Goal: Communication & Community: Answer question/provide support

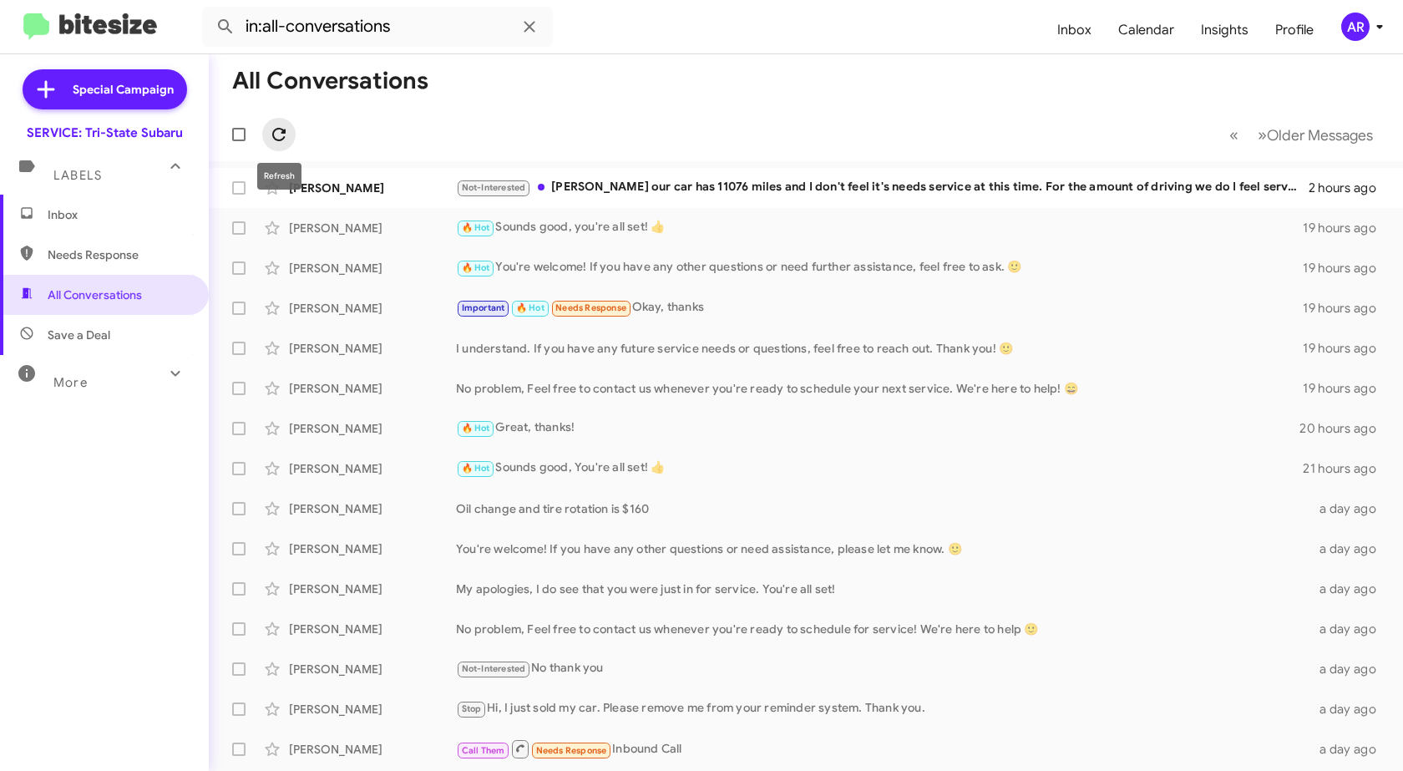
click at [268, 128] on span at bounding box center [278, 134] width 33 height 20
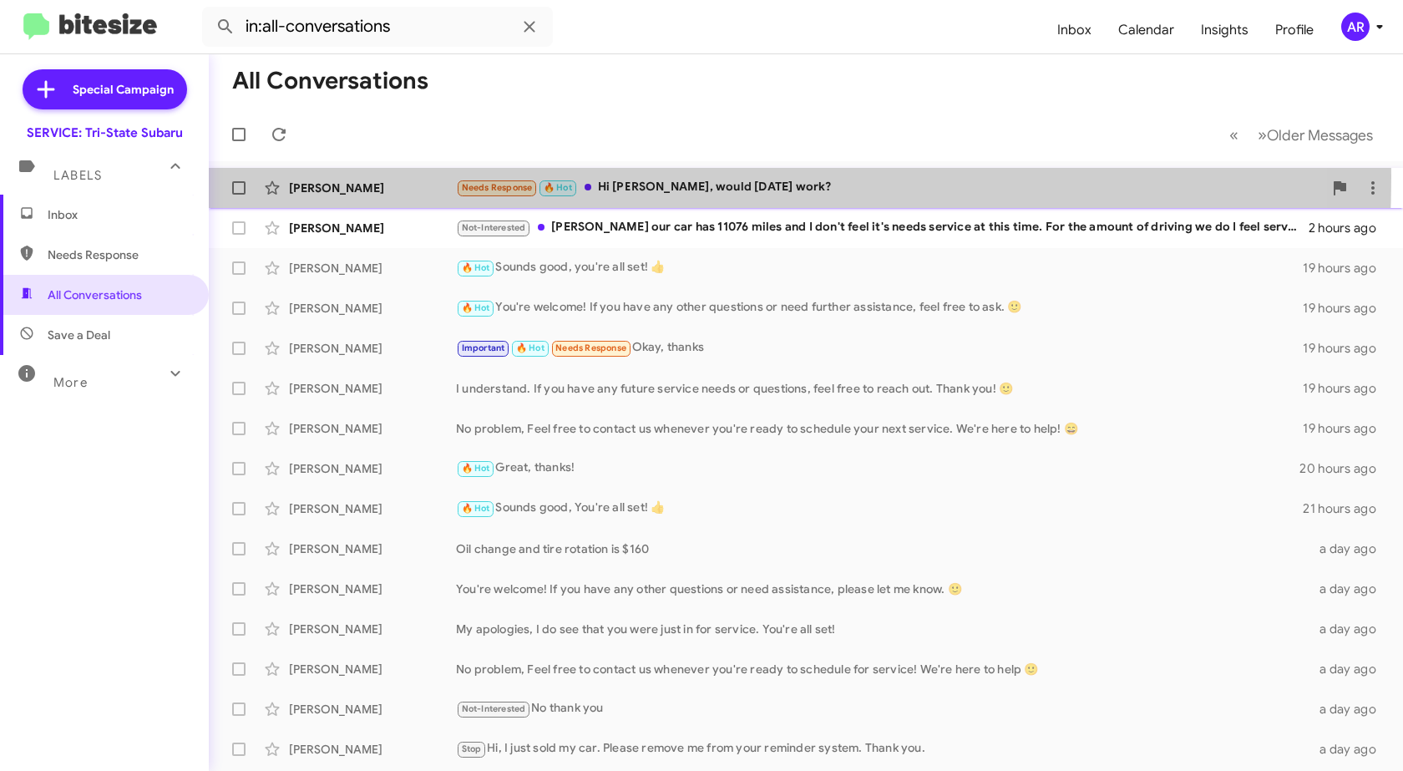
click at [404, 176] on div "[PERSON_NAME] Needs Response 🔥 Hot Hi [PERSON_NAME], would [DATE] work? 12 minu…" at bounding box center [806, 187] width 1168 height 33
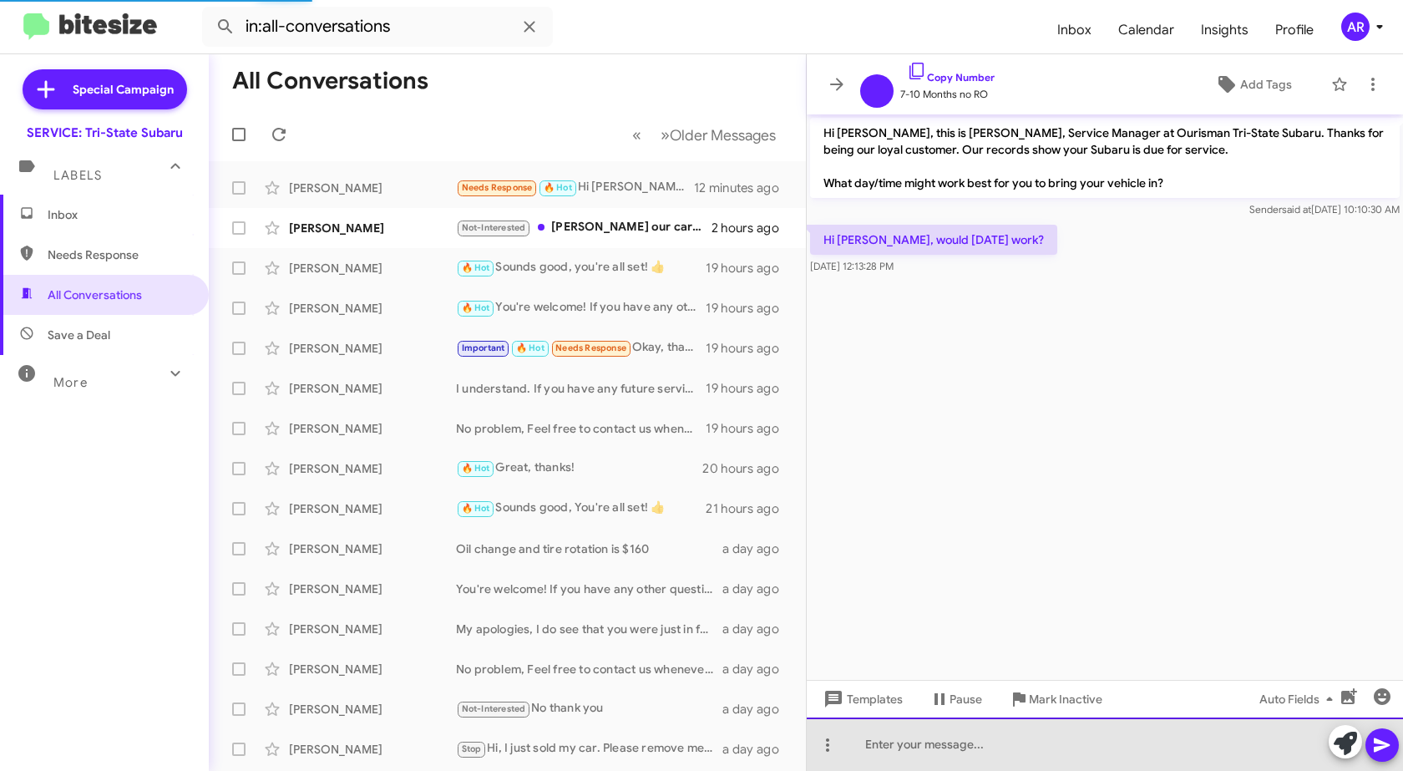
click at [1043, 755] on div at bounding box center [1105, 744] width 596 height 53
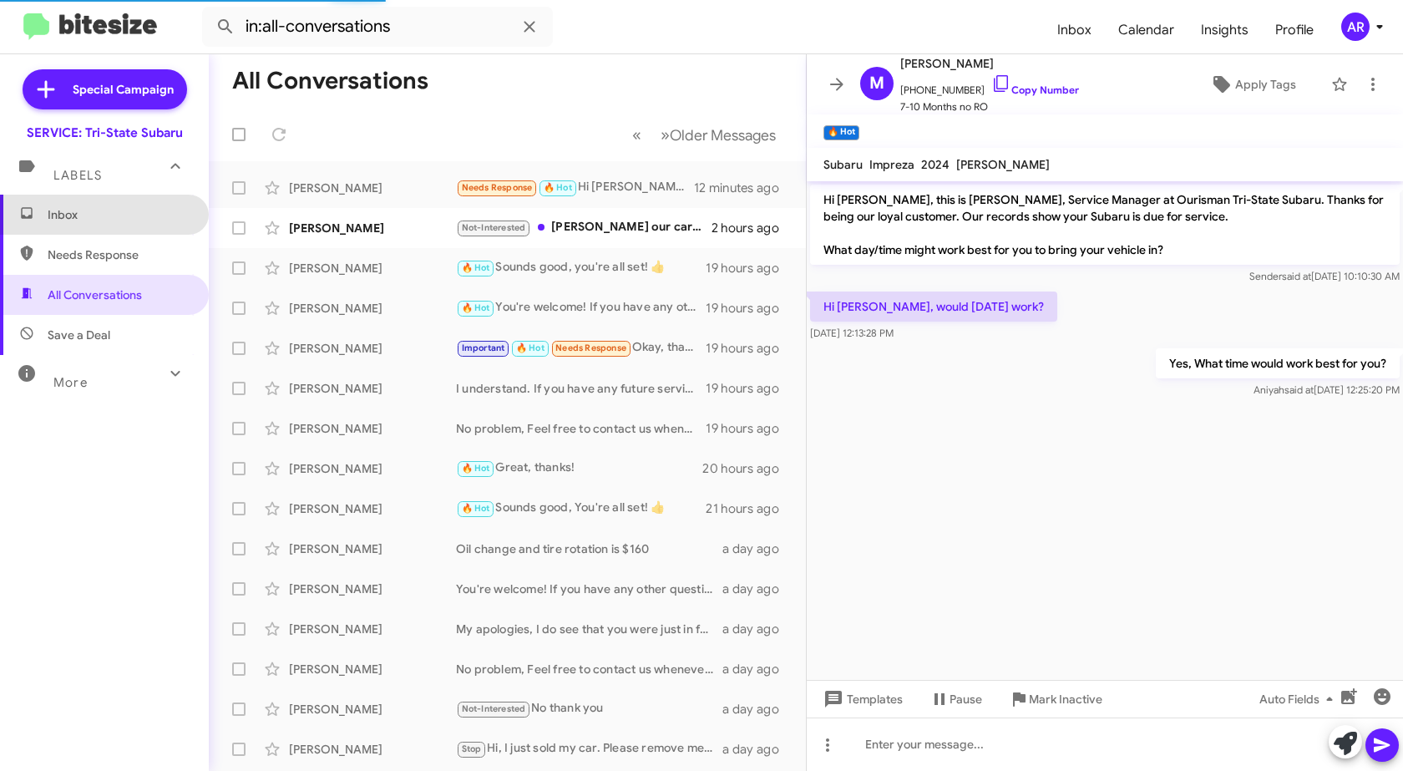
click at [124, 217] on span "Inbox" at bounding box center [119, 214] width 142 height 17
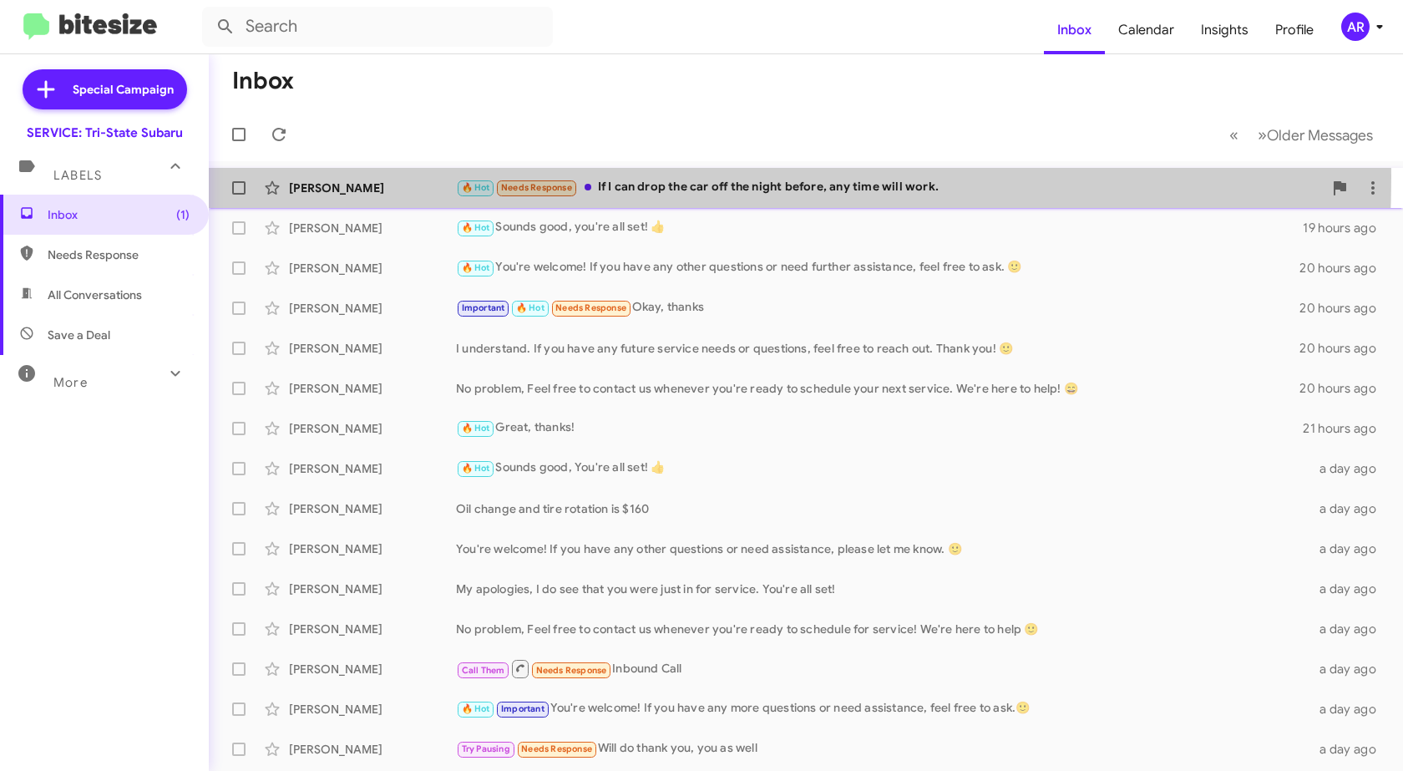
click at [411, 176] on div "[PERSON_NAME] 🔥 Hot Needs Response If I can drop the car off the night before, …" at bounding box center [806, 187] width 1168 height 33
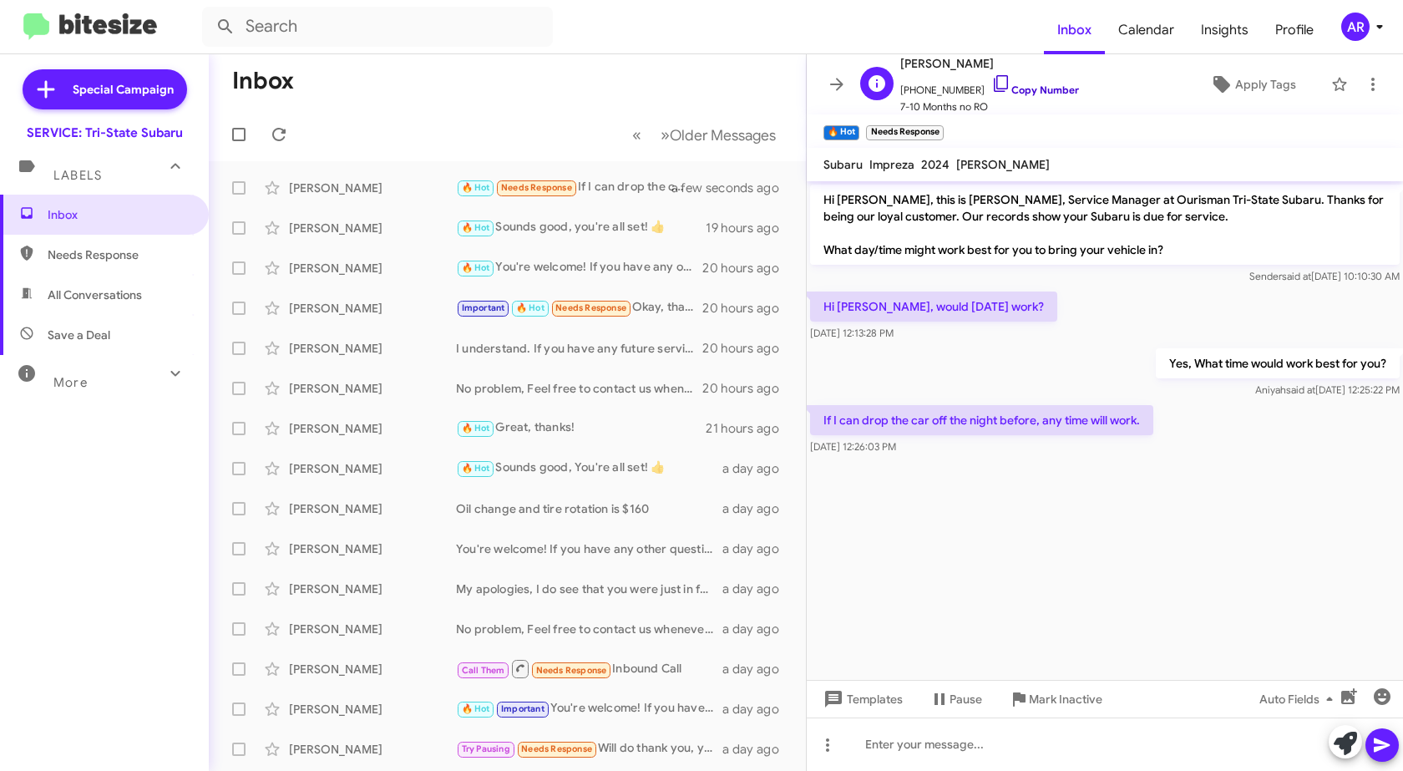
click at [992, 77] on icon at bounding box center [1002, 84] width 20 height 20
click at [994, 76] on icon at bounding box center [1001, 83] width 14 height 17
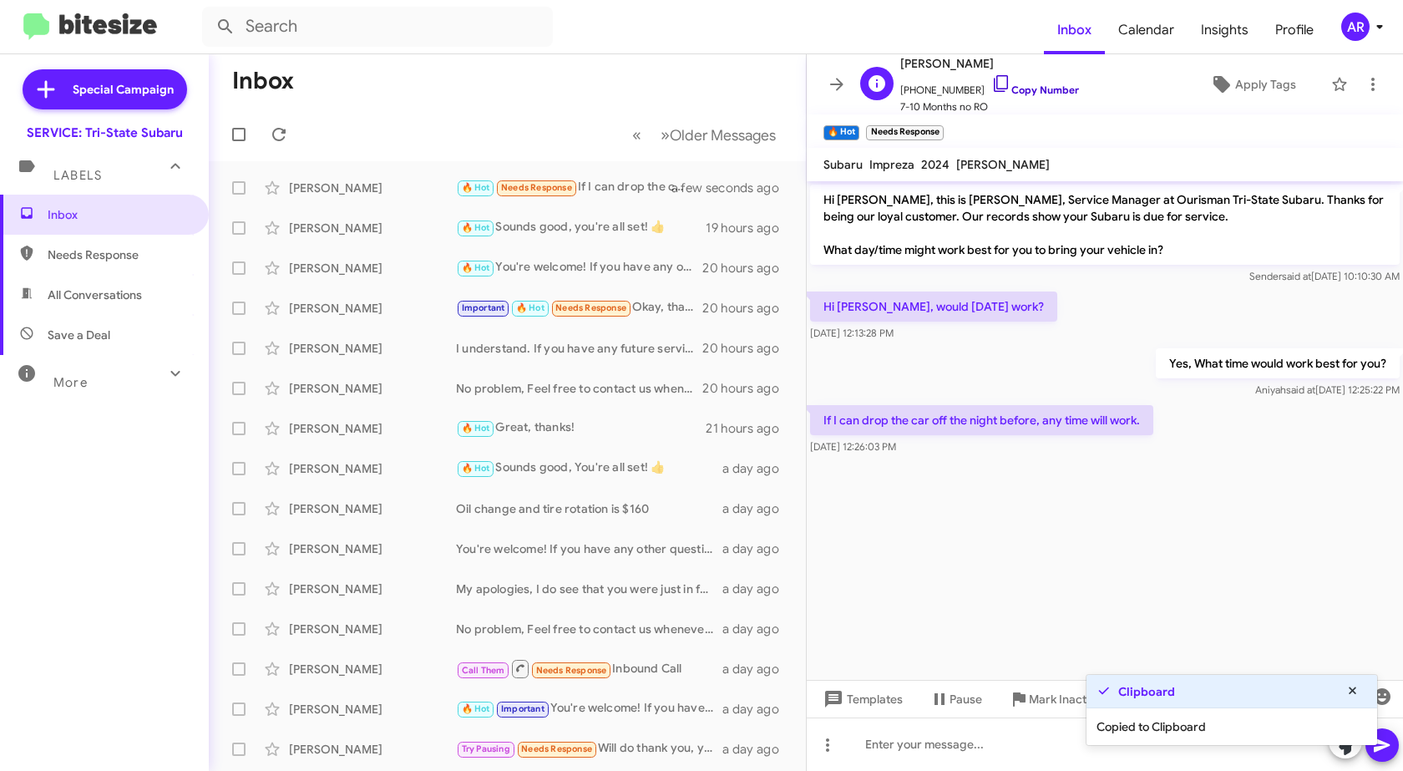
click at [994, 76] on icon at bounding box center [1001, 83] width 14 height 17
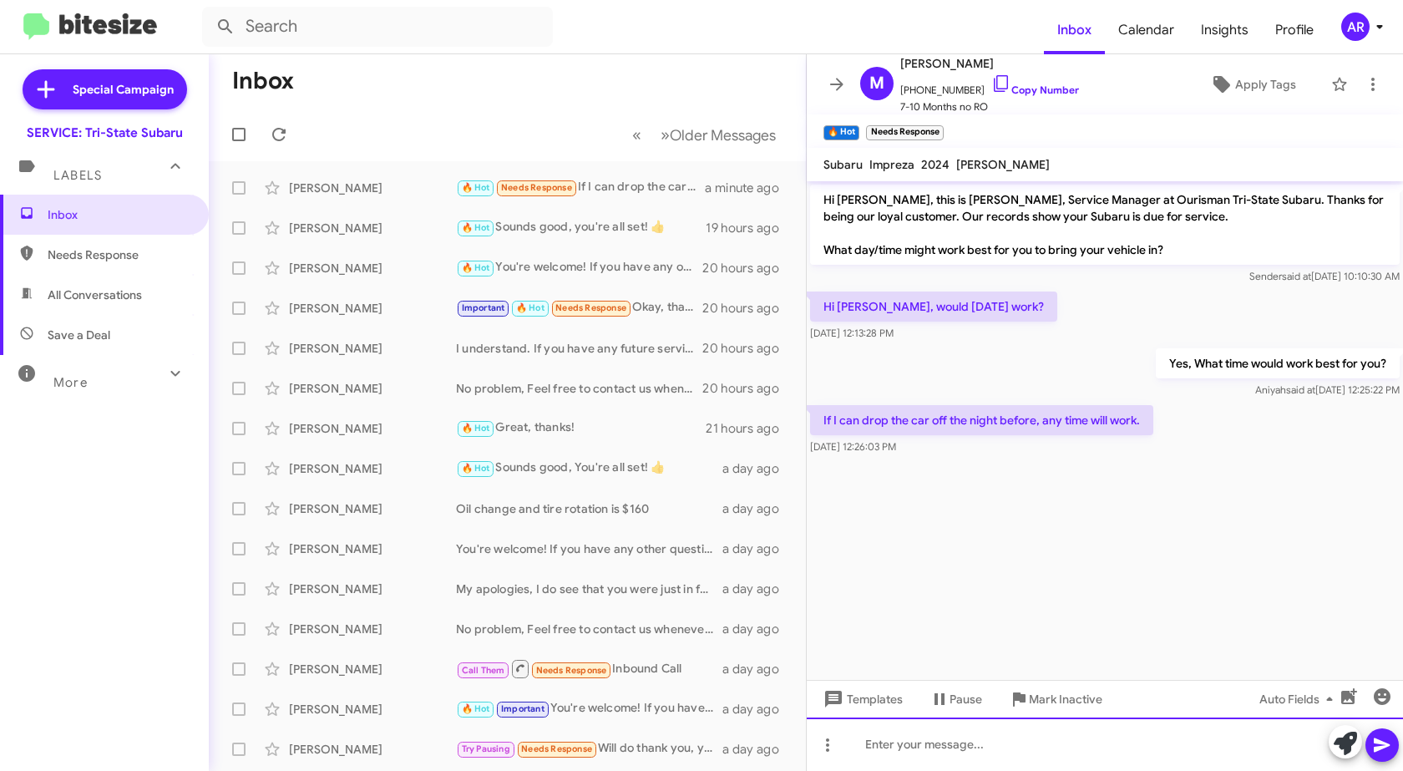
click at [972, 751] on div at bounding box center [1105, 744] width 596 height 53
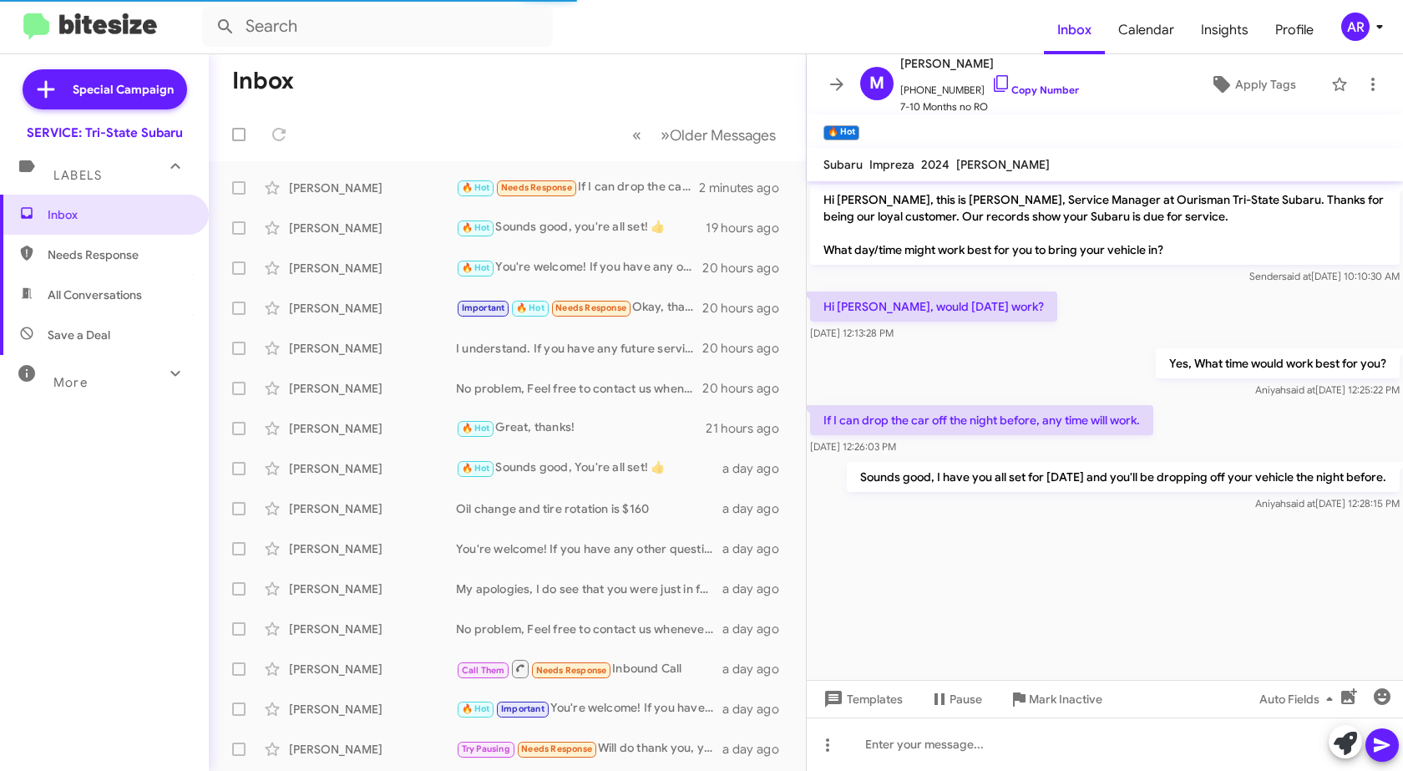
click at [162, 191] on mat-expansion-panel-header "Labels" at bounding box center [104, 167] width 209 height 53
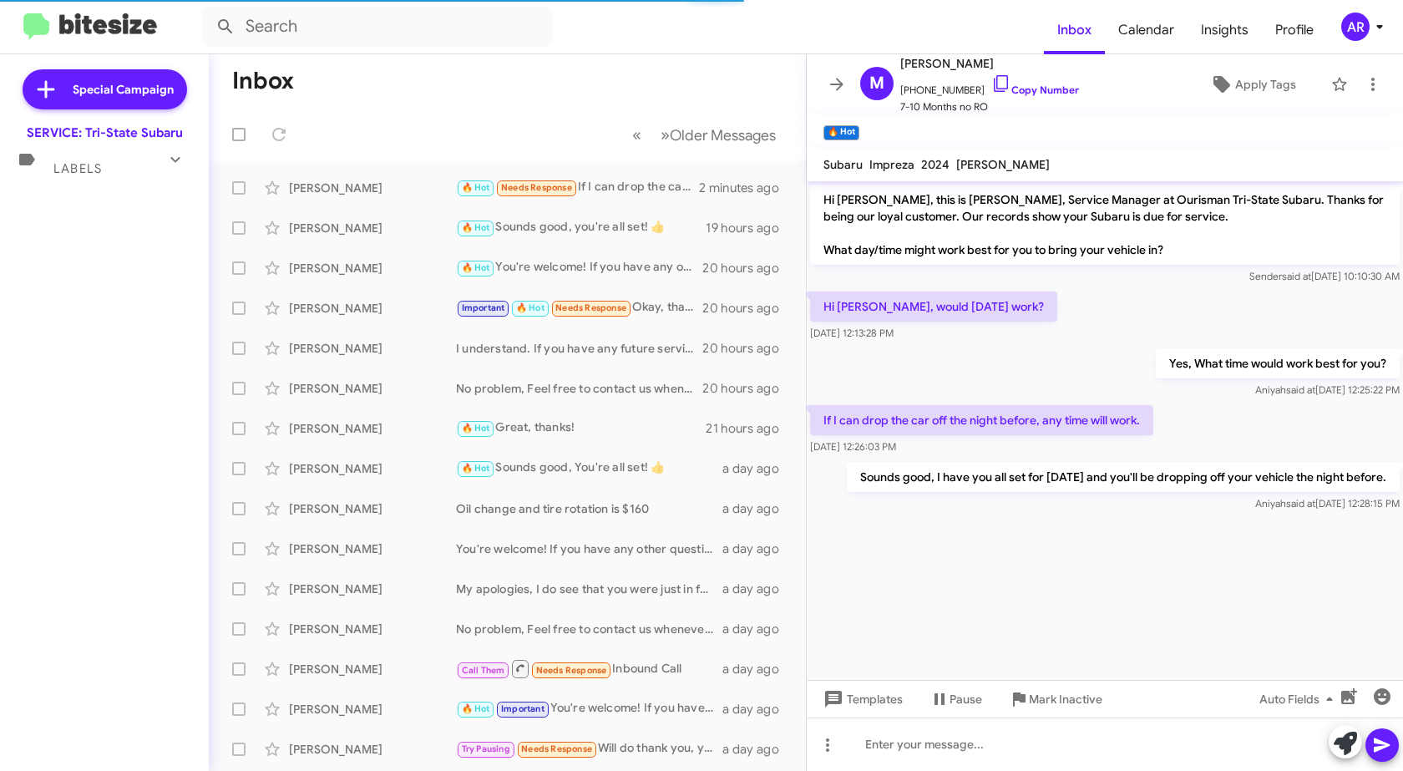
click at [165, 162] on icon at bounding box center [175, 160] width 20 height 20
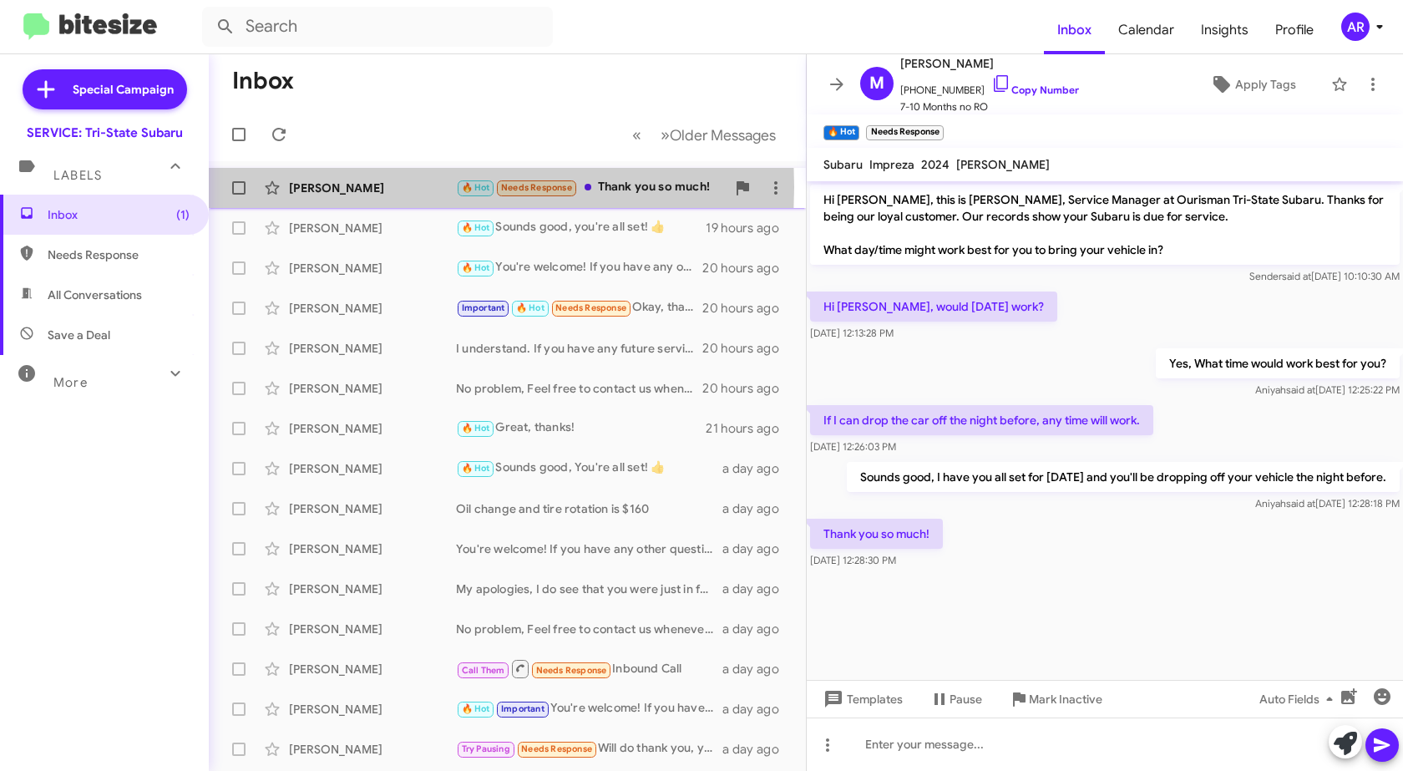
click at [302, 187] on div "[PERSON_NAME]" at bounding box center [372, 188] width 167 height 17
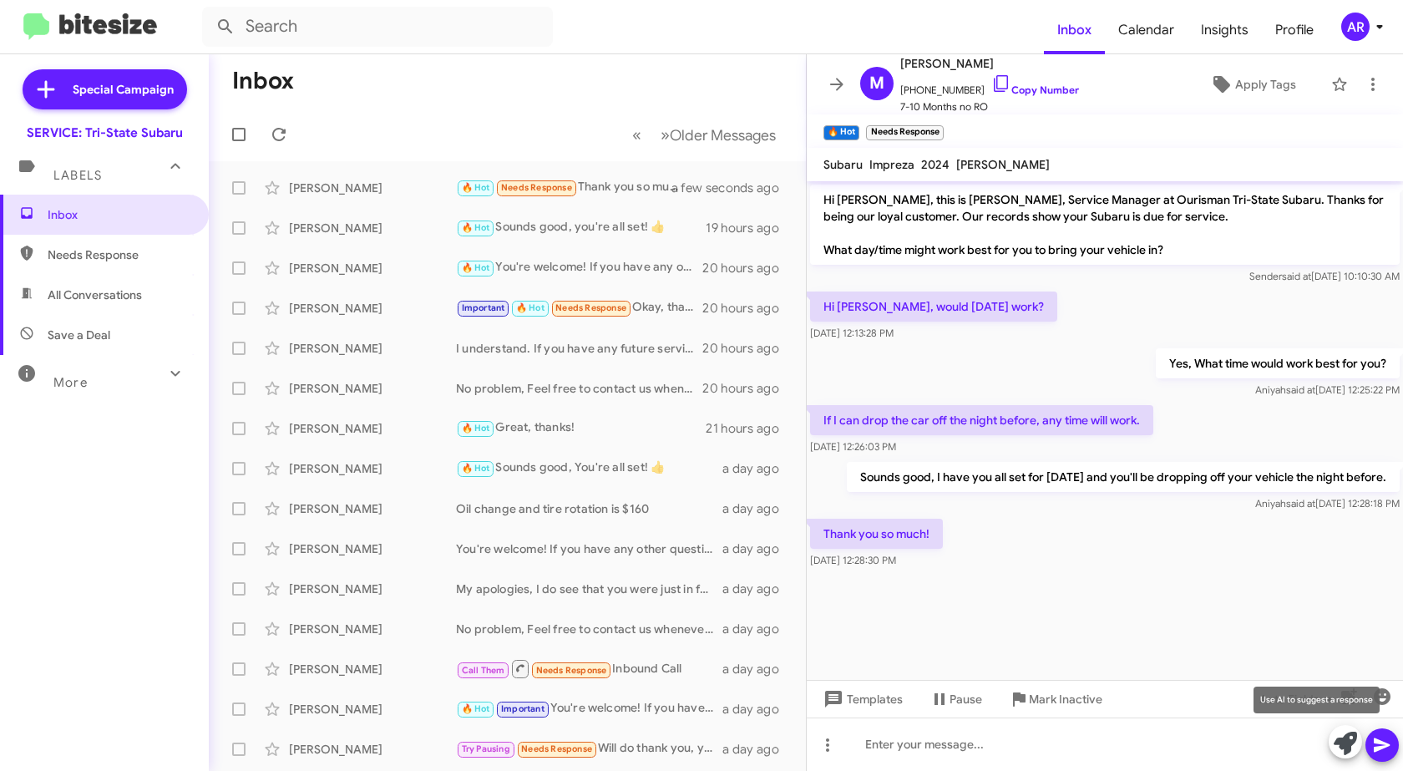
click at [1349, 749] on icon at bounding box center [1345, 743] width 23 height 23
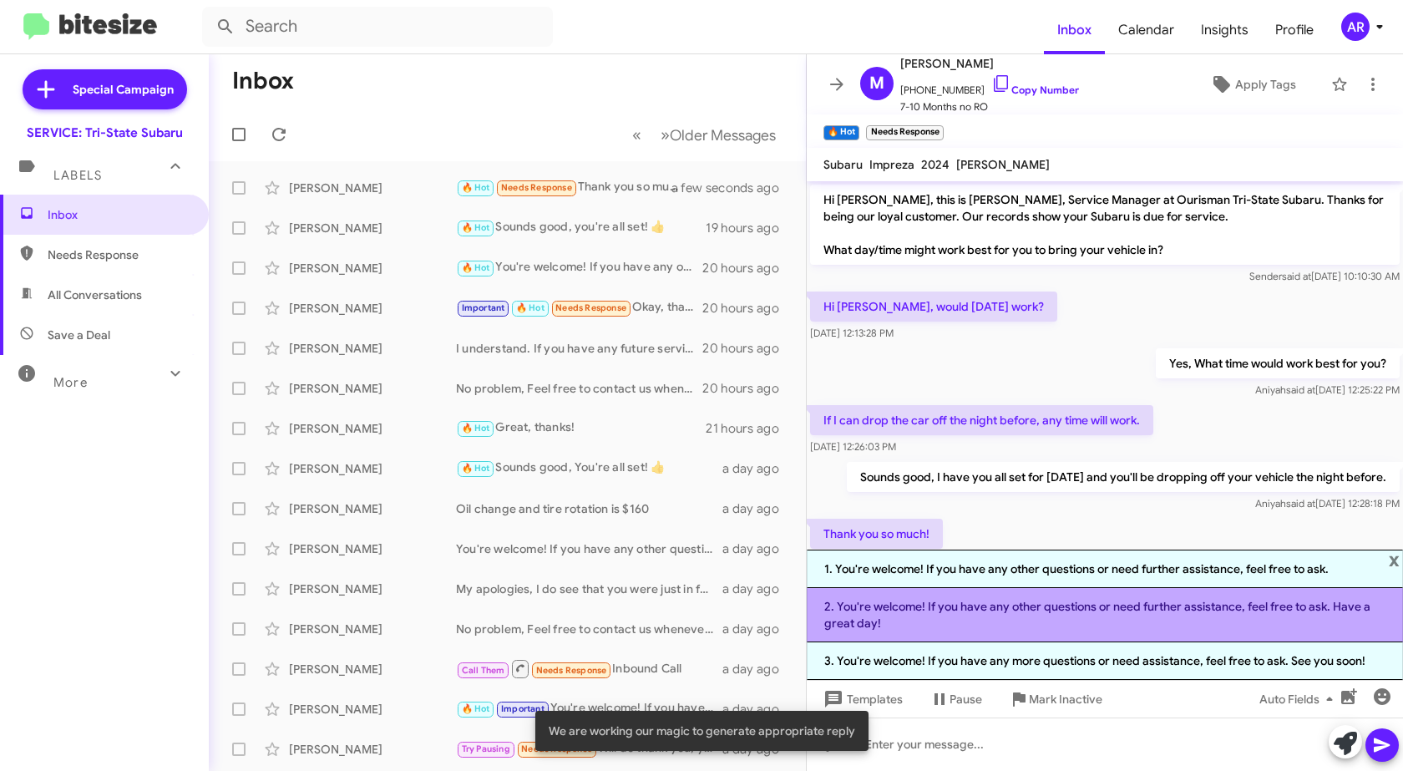
click at [1083, 622] on li "2. You're welcome! If you have any other questions or need further assistance, …" at bounding box center [1105, 615] width 596 height 54
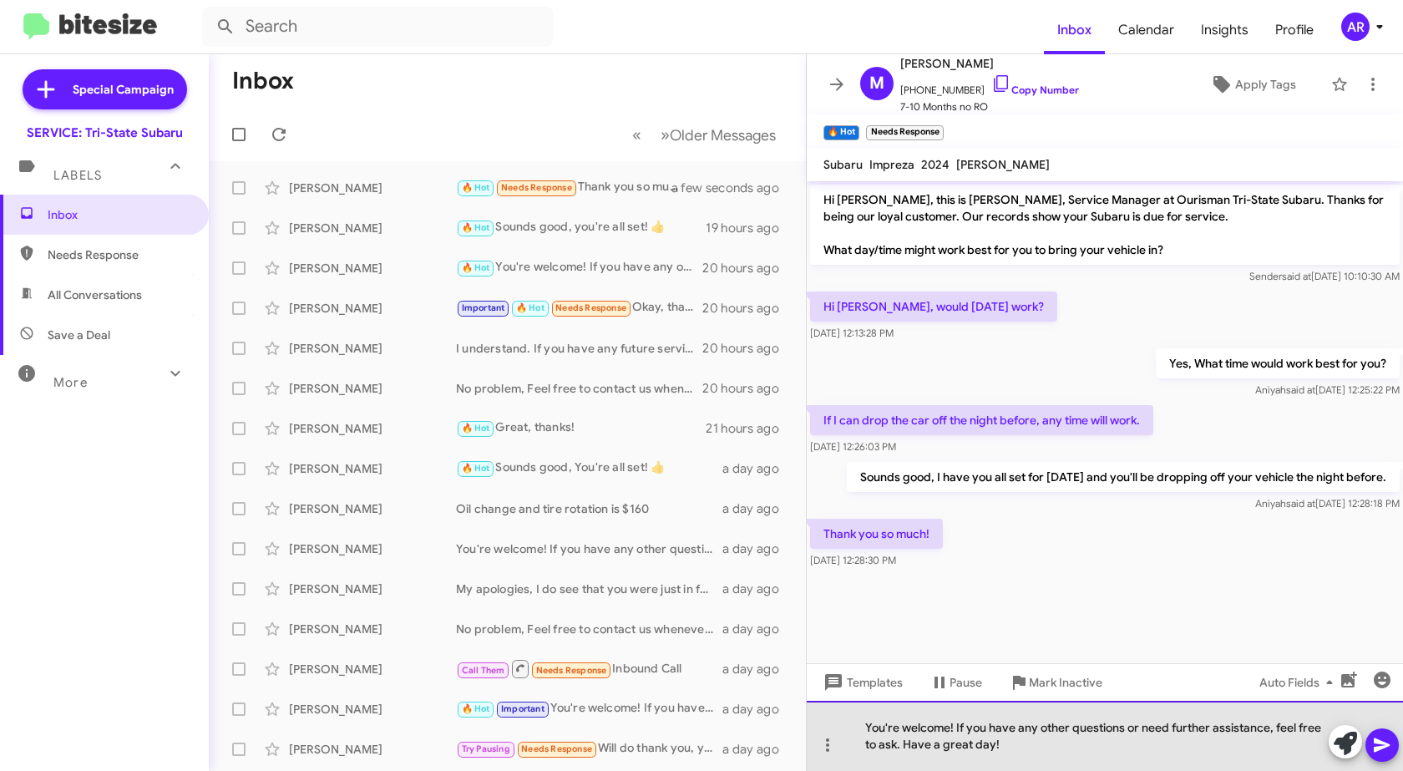
click at [1174, 750] on div "You're welcome! If you have any other questions or need further assistance, fee…" at bounding box center [1105, 736] width 596 height 70
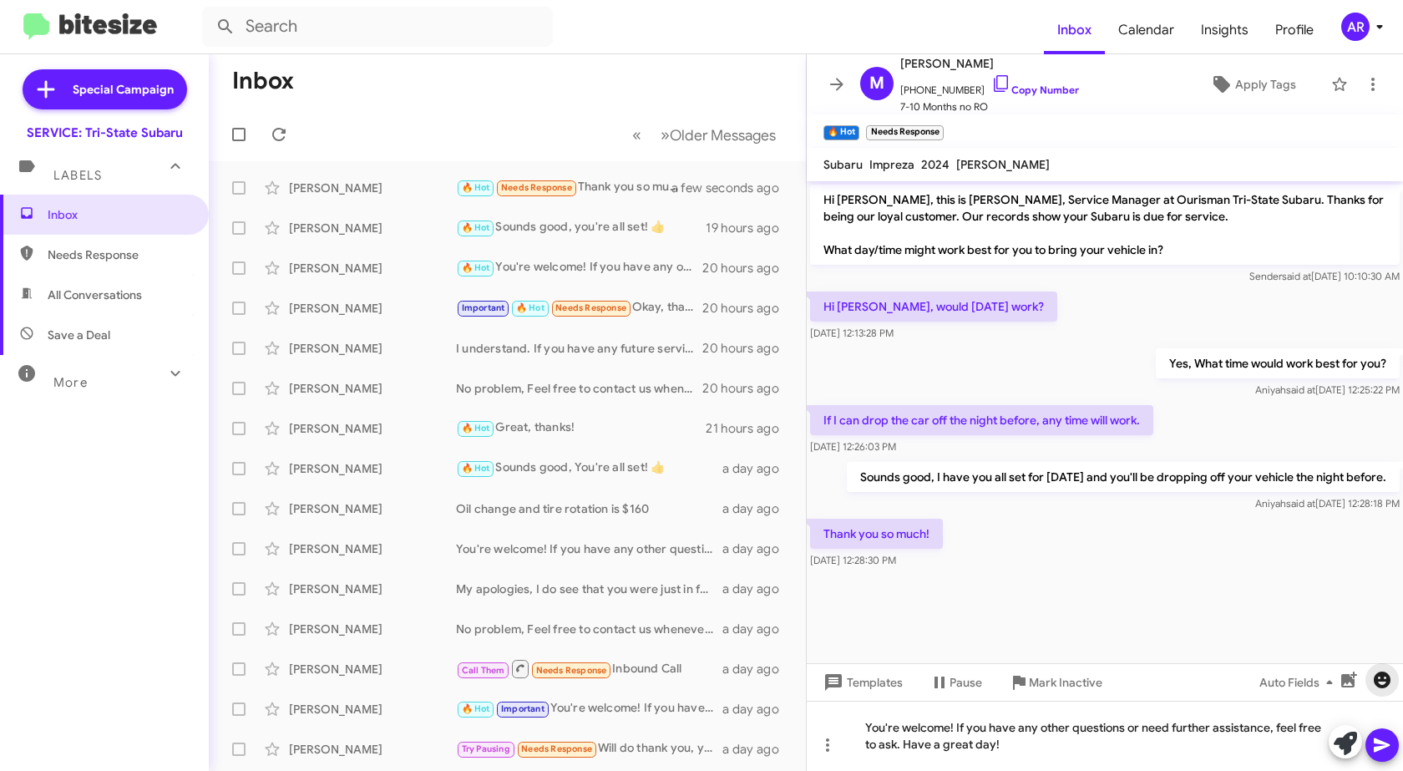
click at [1391, 688] on icon "button" at bounding box center [1383, 680] width 20 height 20
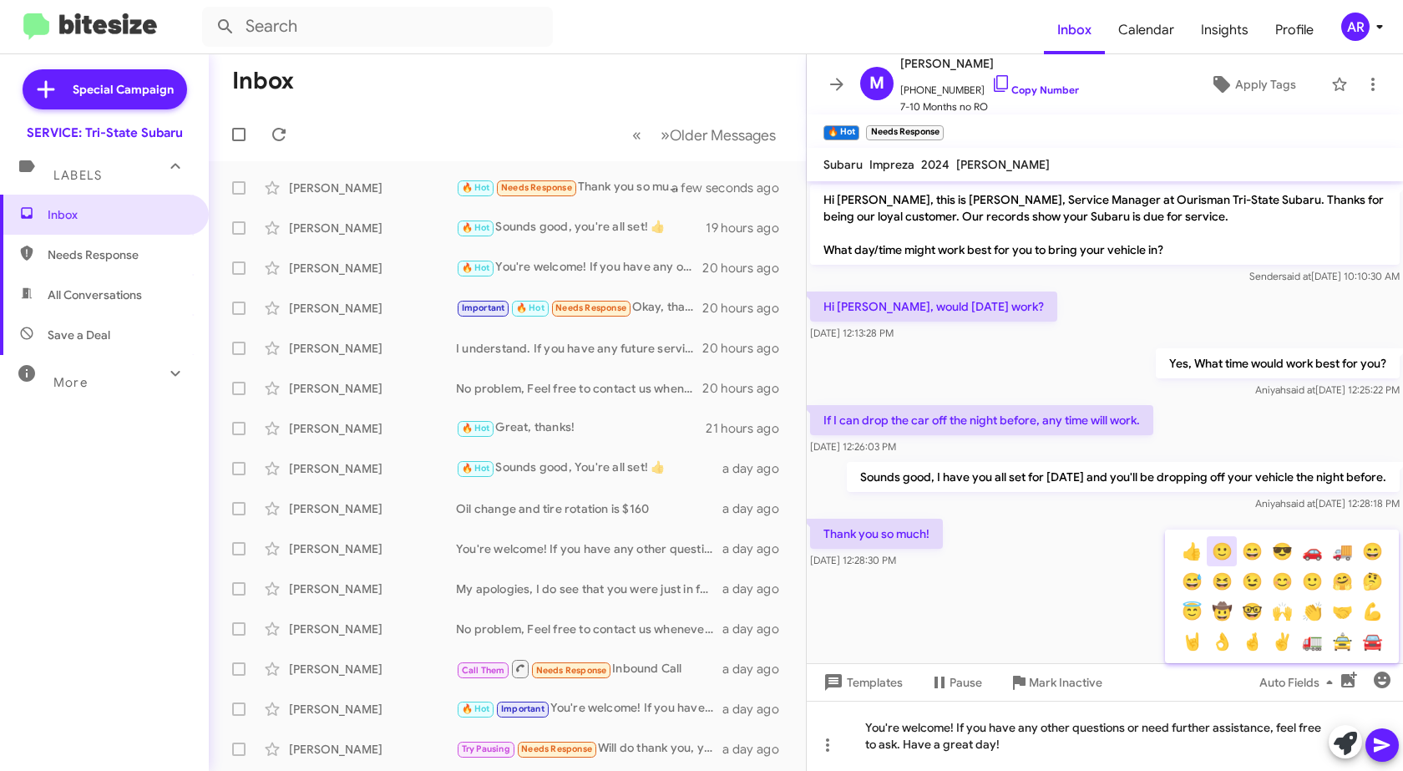
click at [1225, 553] on button "🙂" at bounding box center [1222, 551] width 30 height 30
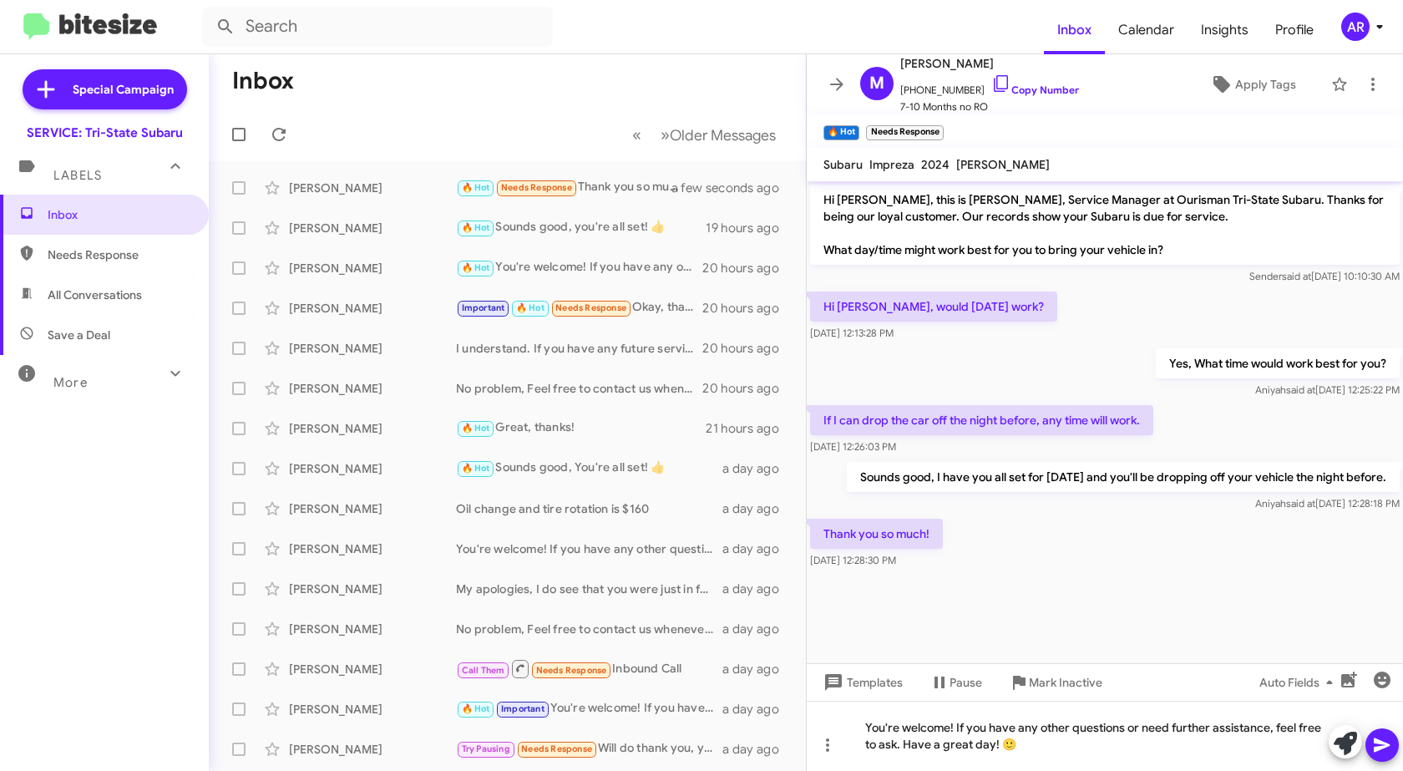
click at [1384, 749] on icon at bounding box center [1383, 745] width 20 height 20
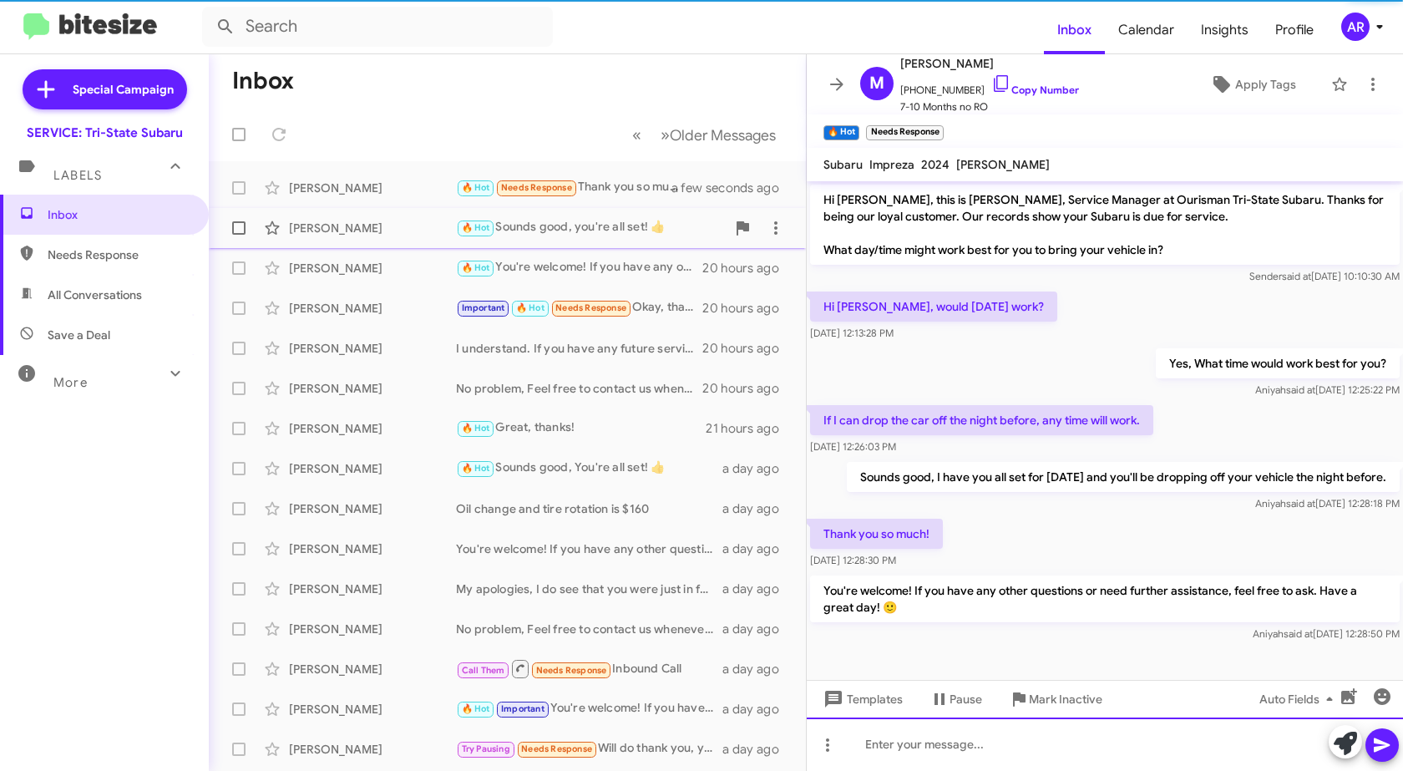
scroll to position [12, 0]
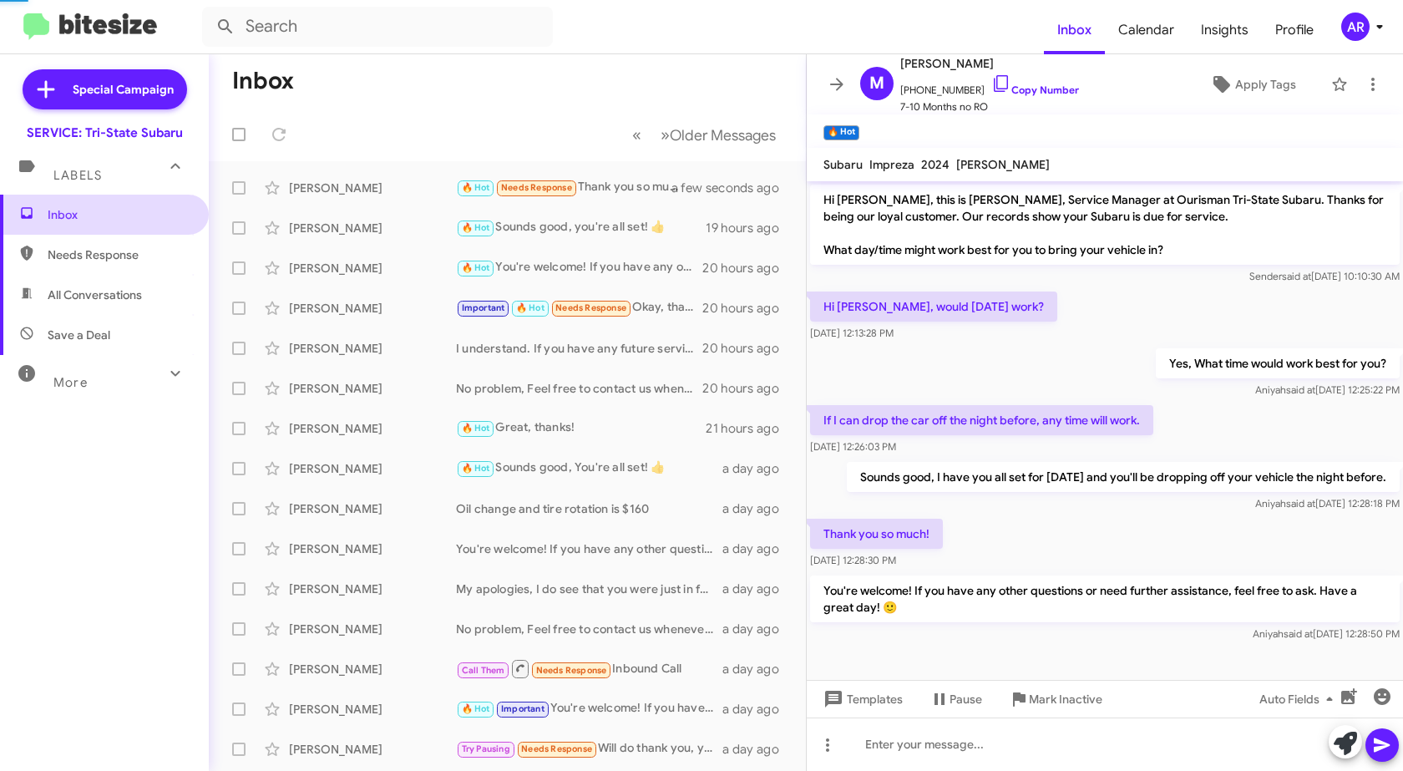
click at [138, 218] on span "Inbox" at bounding box center [119, 214] width 142 height 17
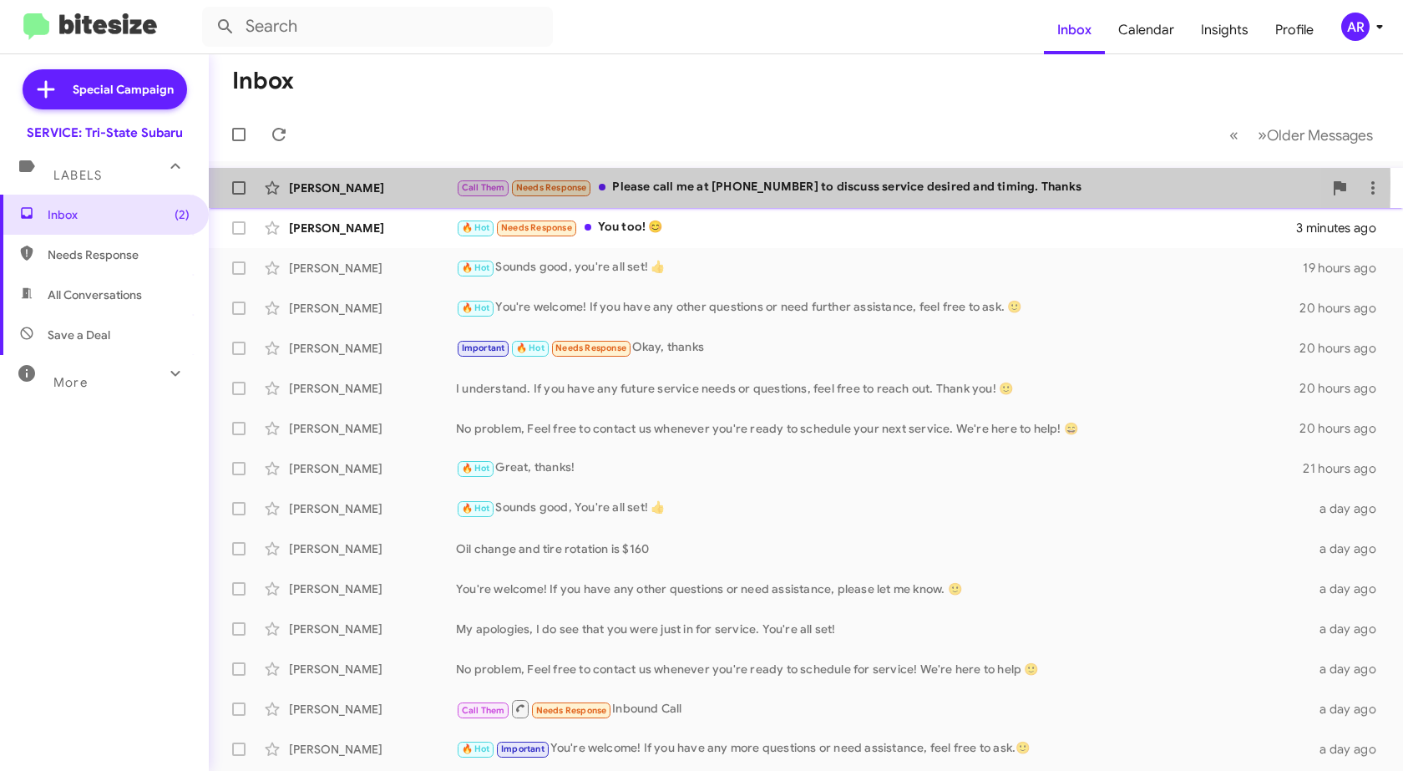
click at [401, 183] on div "[PERSON_NAME]" at bounding box center [372, 188] width 167 height 17
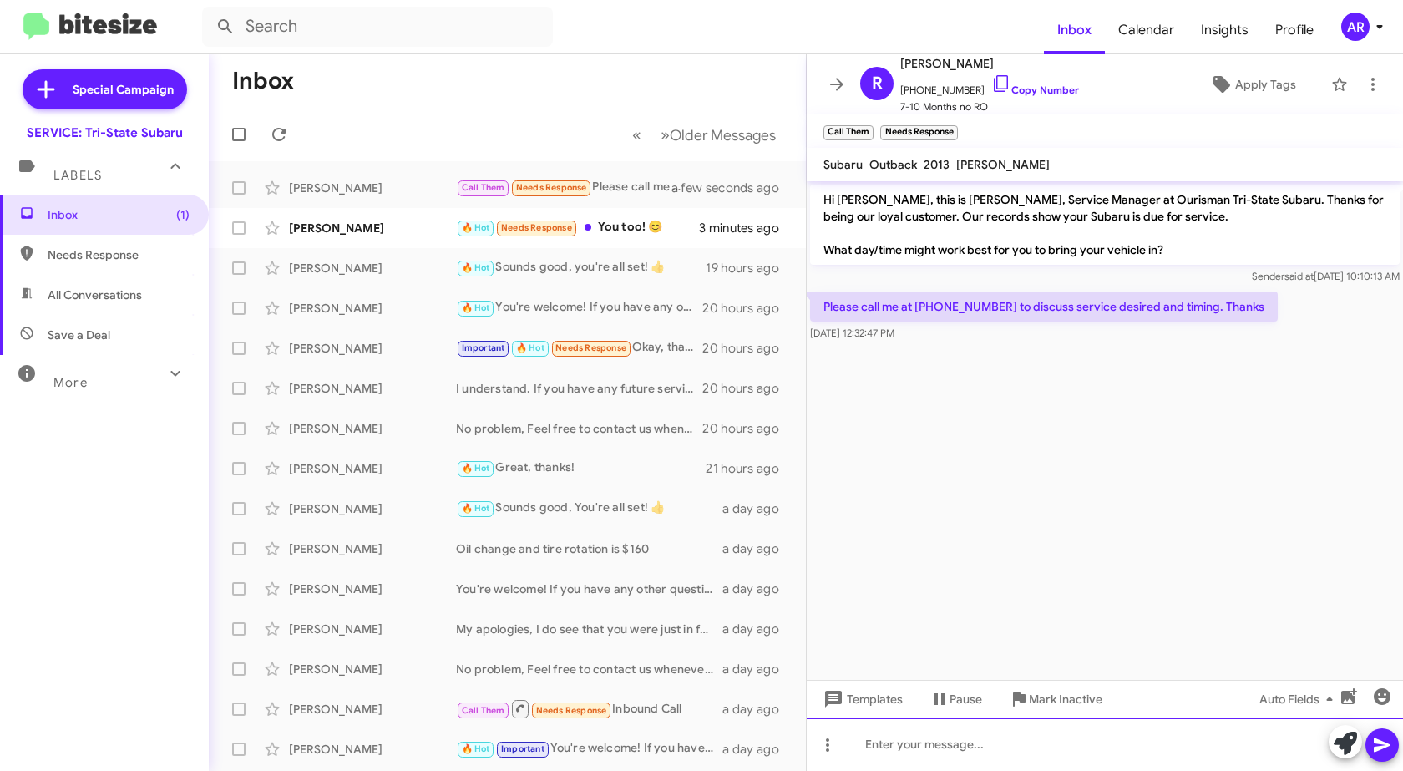
click at [1062, 759] on div at bounding box center [1105, 744] width 596 height 53
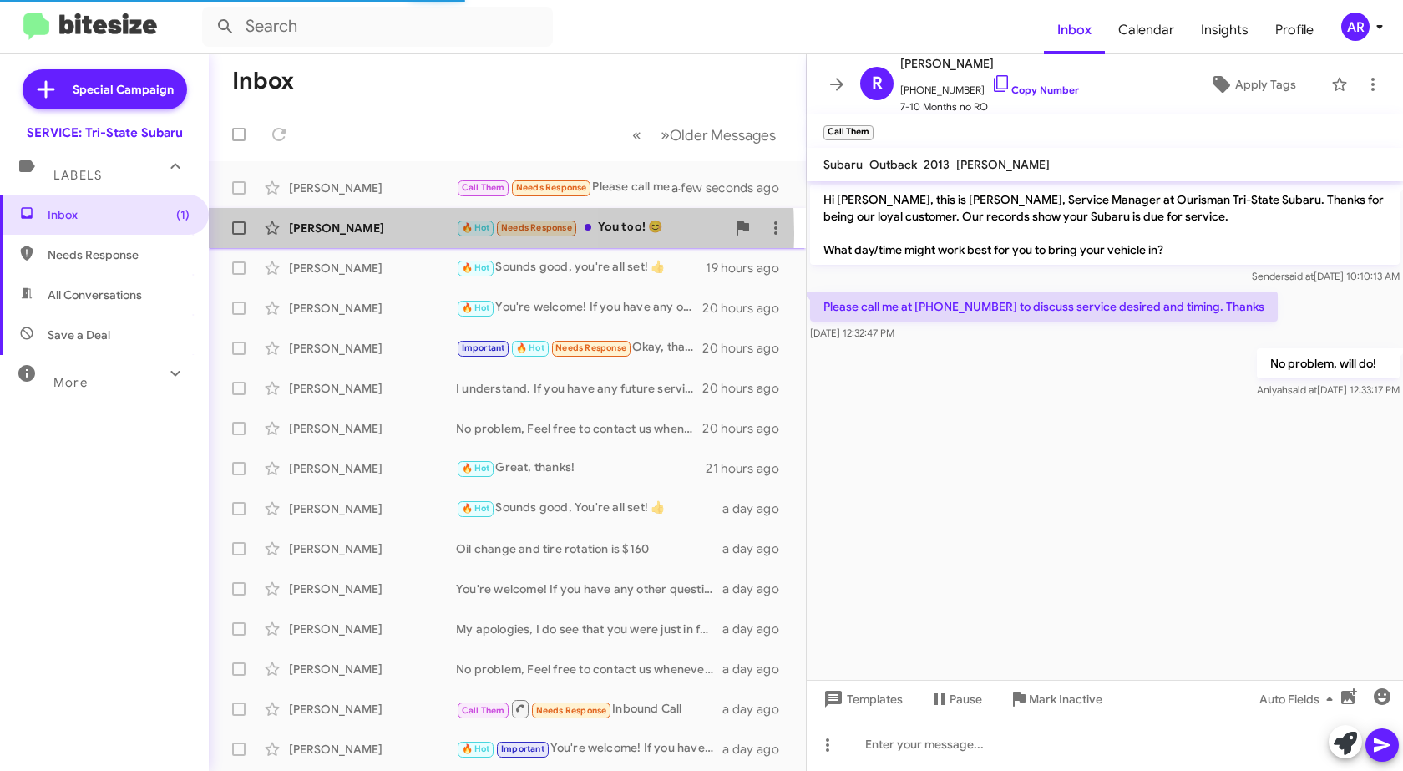
click at [378, 232] on div "[PERSON_NAME]" at bounding box center [372, 228] width 167 height 17
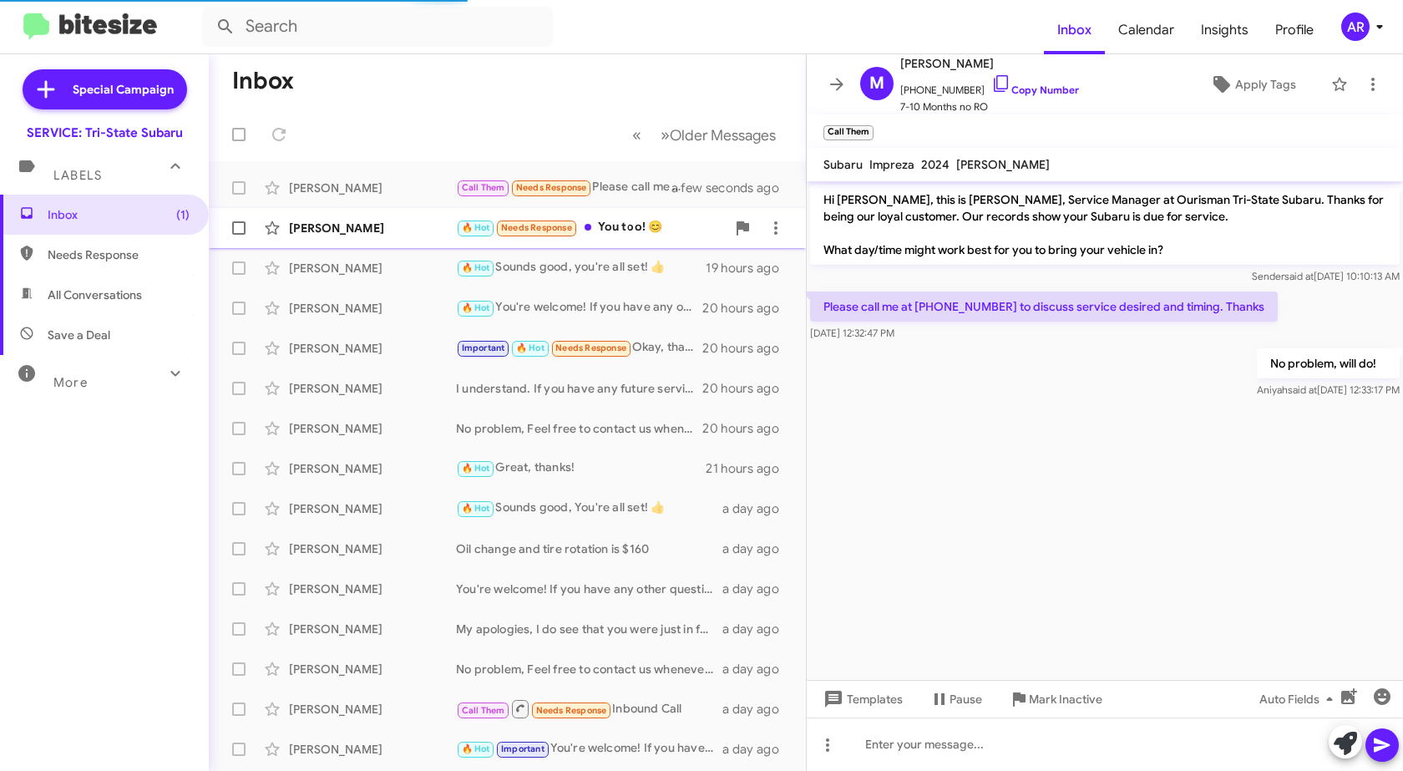
scroll to position [73, 0]
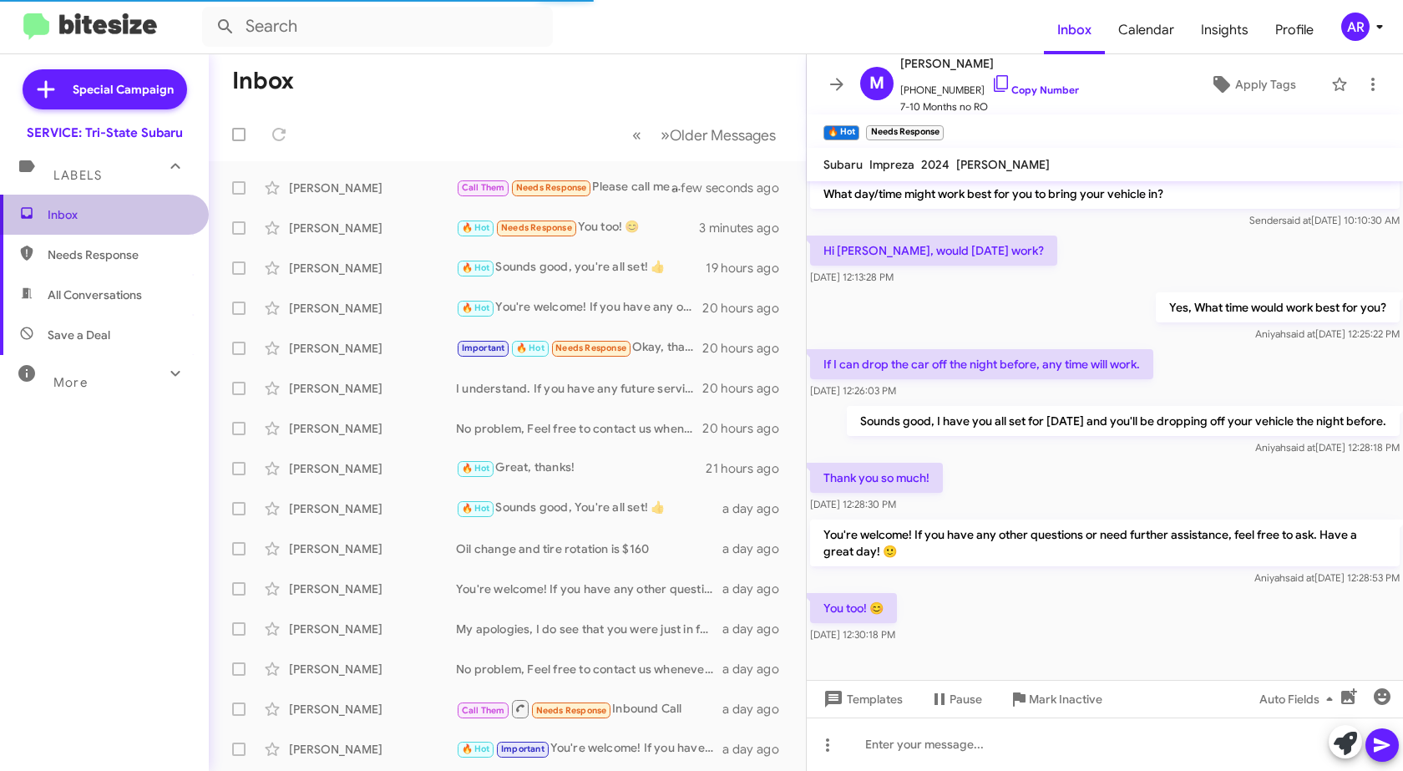
click at [115, 222] on span "Inbox" at bounding box center [119, 214] width 142 height 17
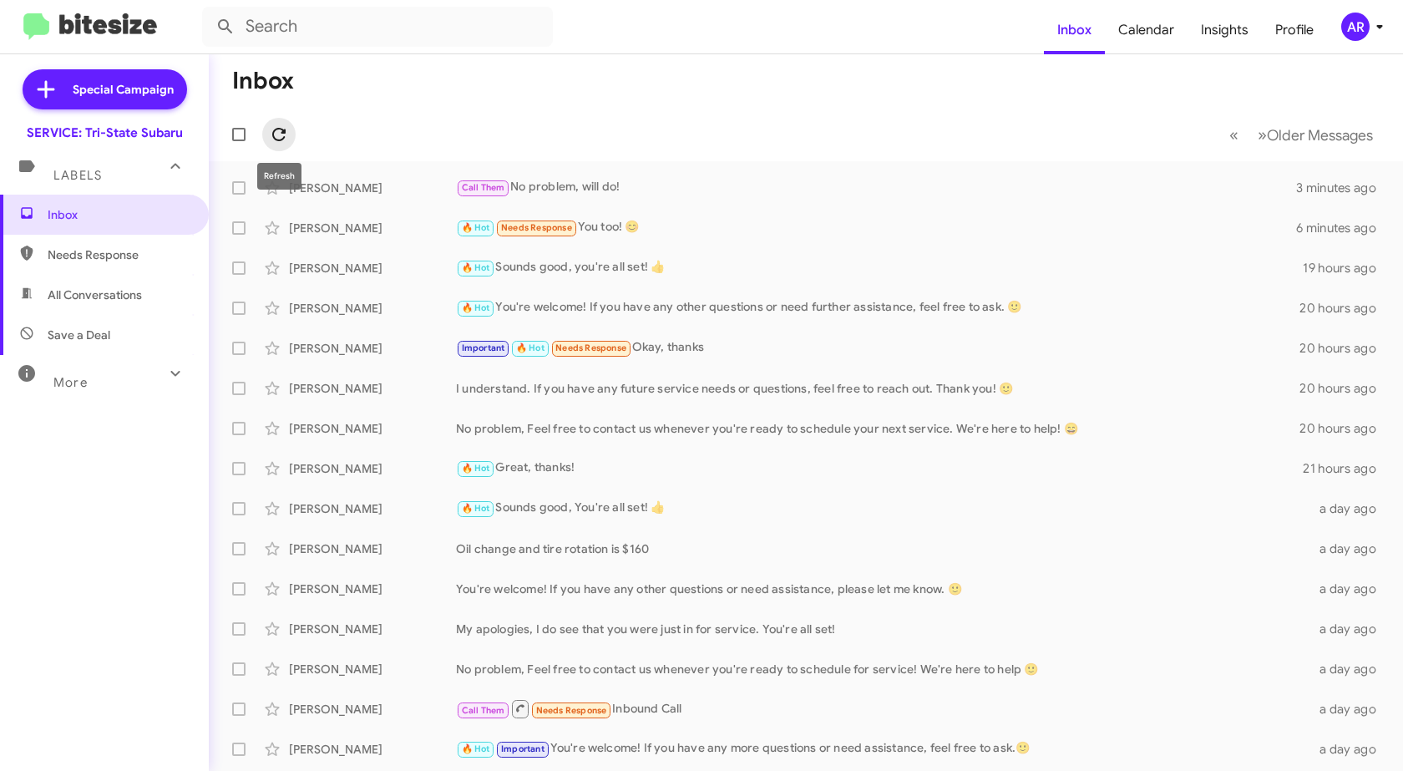
click at [285, 133] on icon at bounding box center [278, 134] width 13 height 13
click at [266, 141] on span at bounding box center [278, 134] width 33 height 20
click at [279, 141] on icon at bounding box center [278, 134] width 13 height 13
click at [51, 245] on span "Needs Response" at bounding box center [104, 255] width 209 height 40
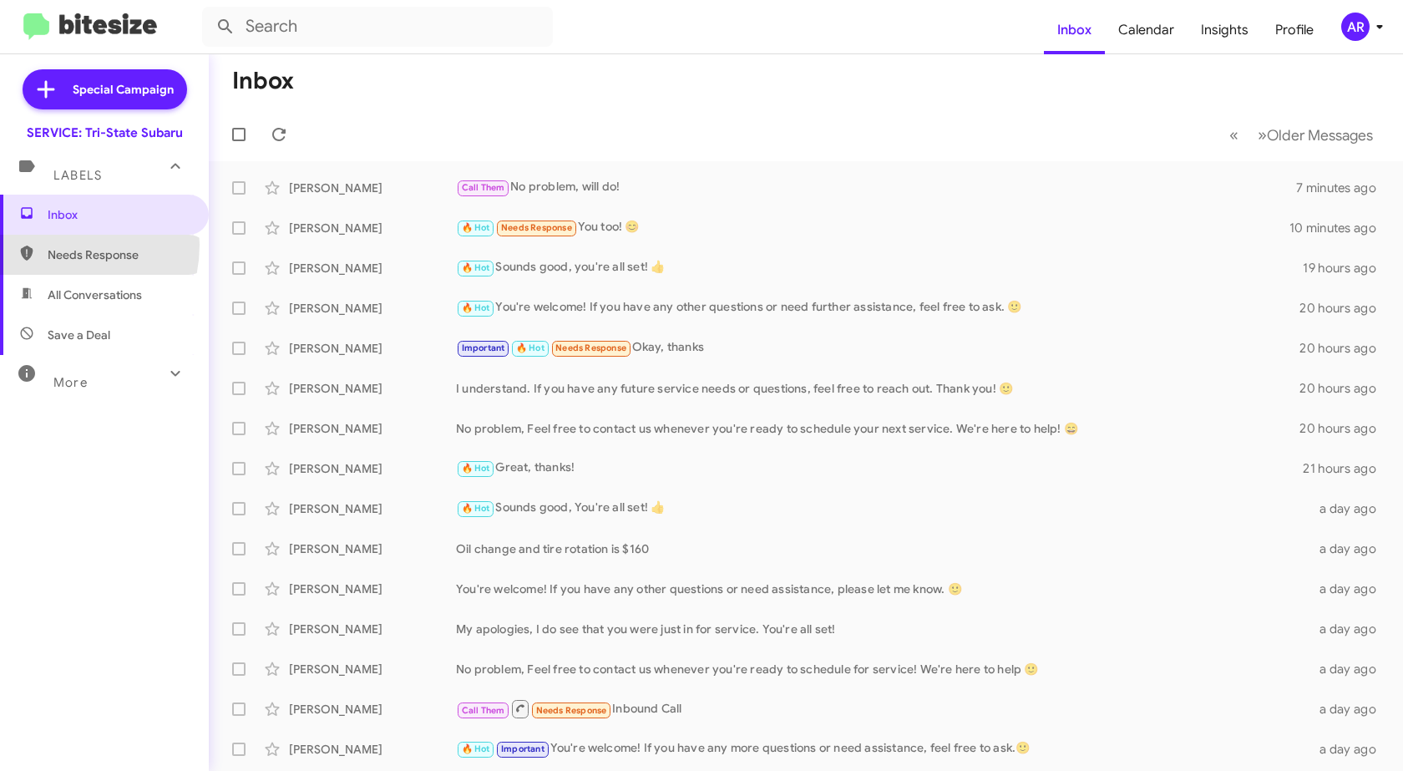
type input "in:needs-response"
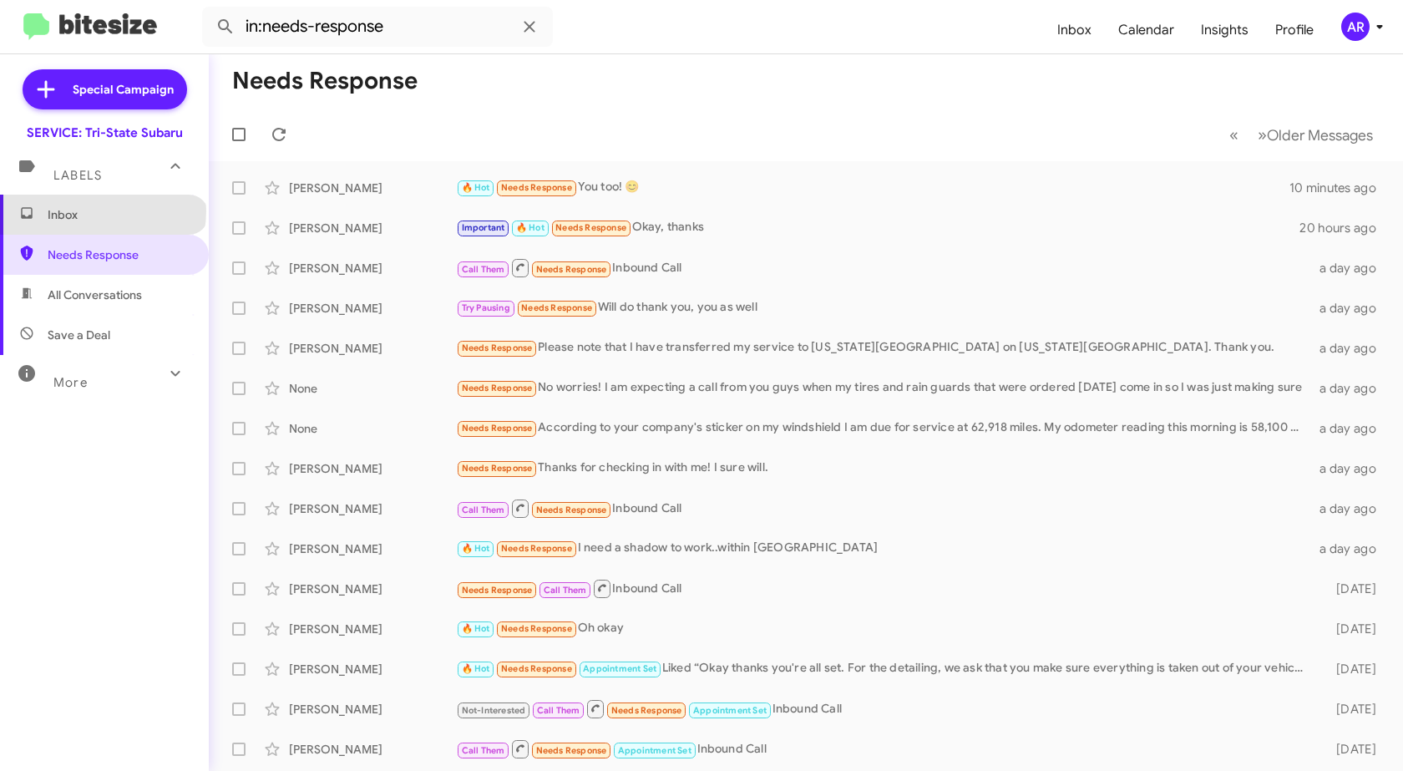
click at [102, 211] on span "Inbox" at bounding box center [119, 214] width 142 height 17
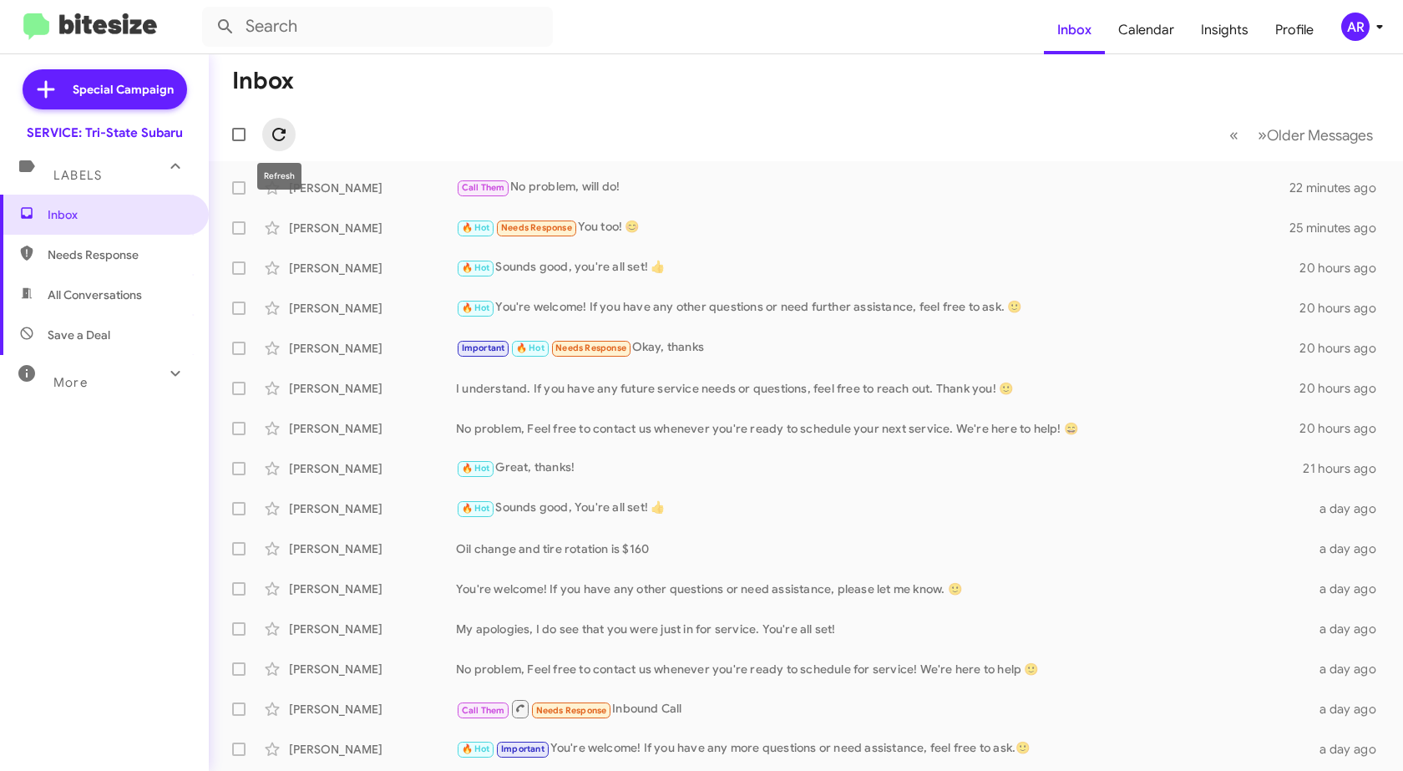
click at [277, 134] on icon at bounding box center [279, 134] width 20 height 20
click at [134, 261] on span "Needs Response" at bounding box center [119, 254] width 142 height 17
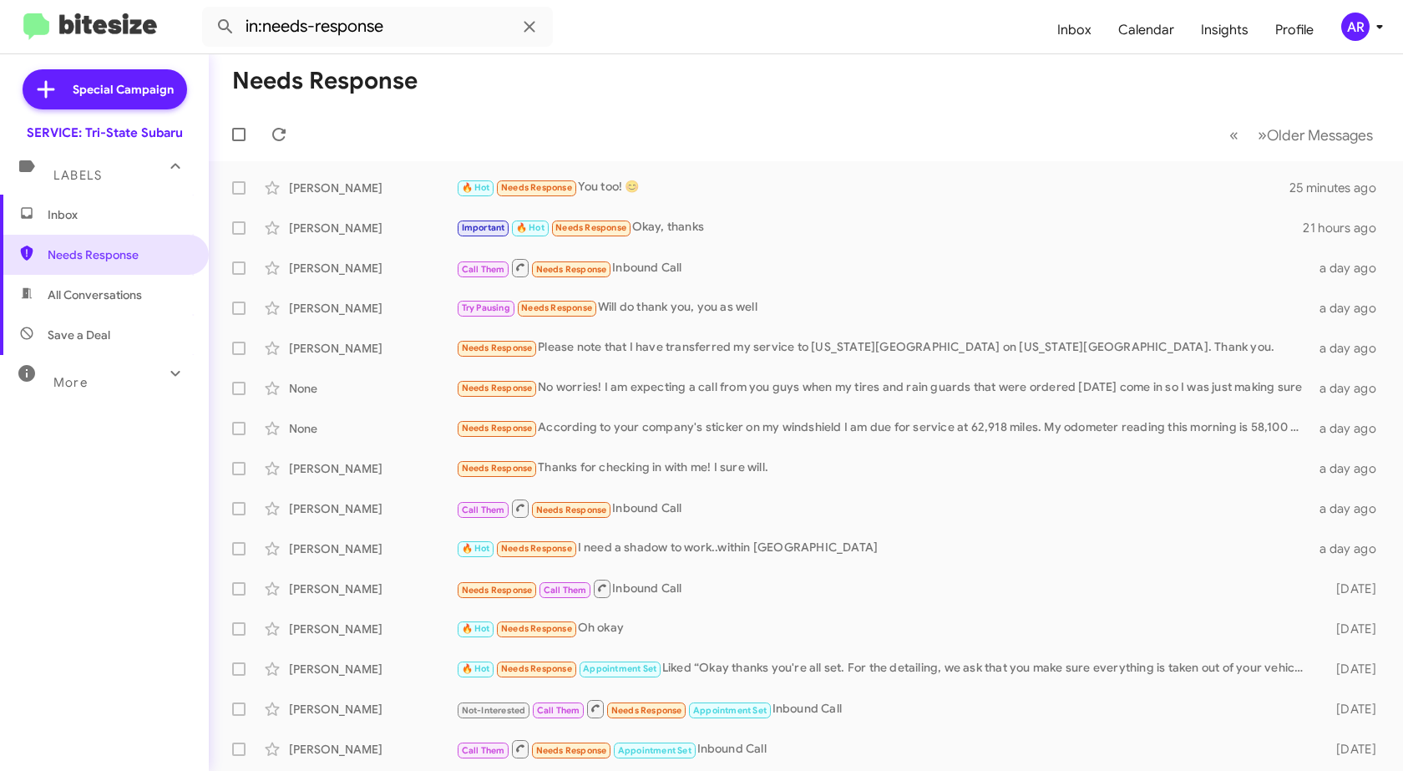
click at [121, 292] on span "All Conversations" at bounding box center [95, 295] width 94 height 17
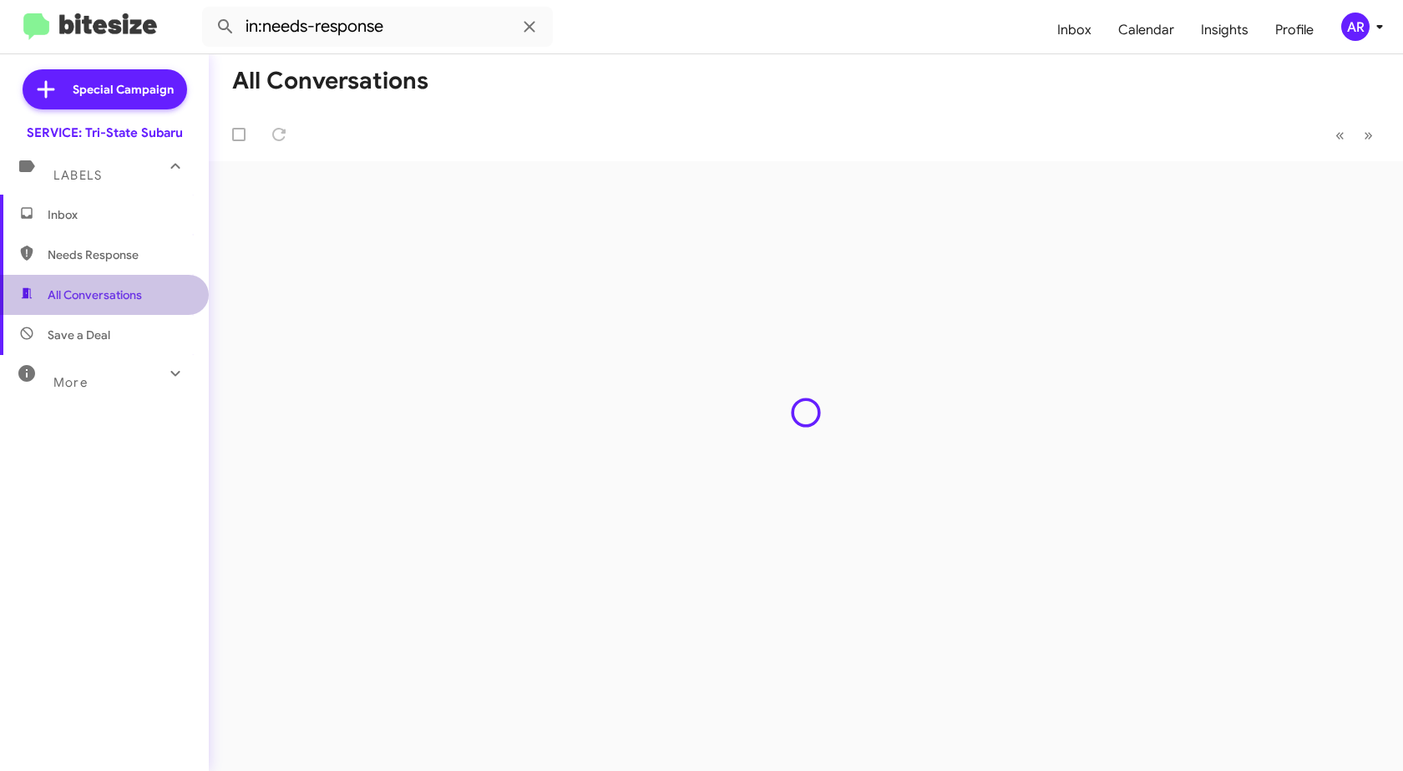
type input "in:all-conversations"
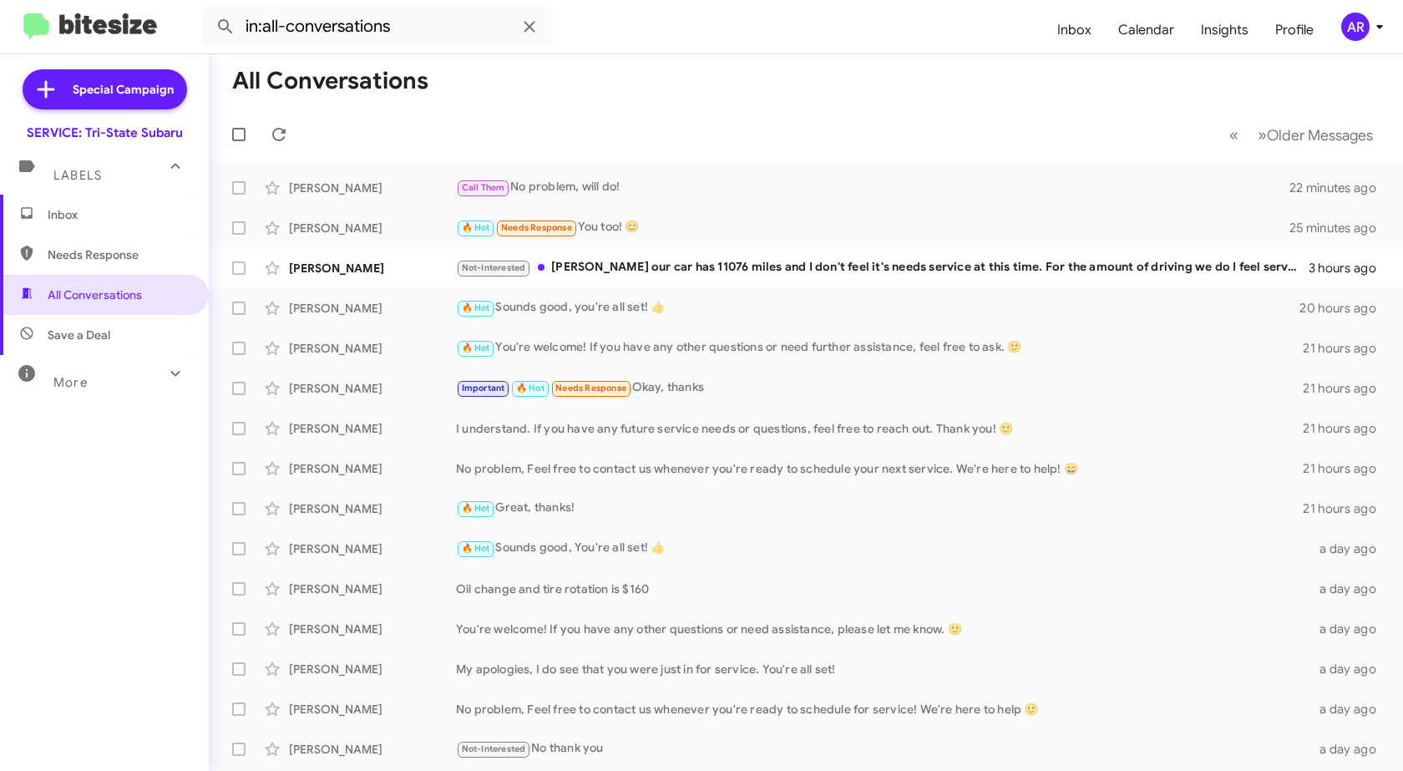
click at [109, 220] on span "Inbox" at bounding box center [119, 214] width 142 height 17
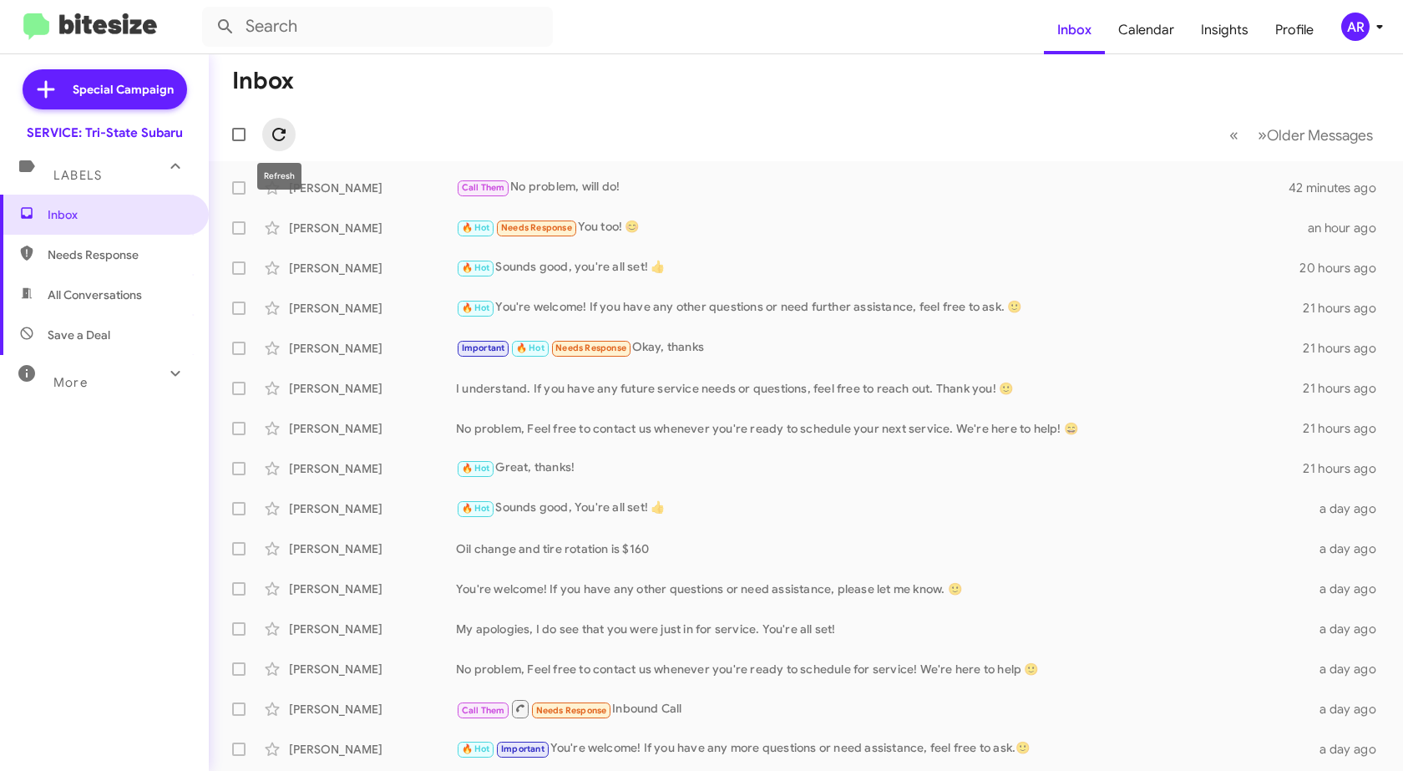
click at [290, 130] on span at bounding box center [278, 134] width 33 height 20
click at [120, 258] on span "Needs Response" at bounding box center [119, 254] width 142 height 17
type input "in:needs-response"
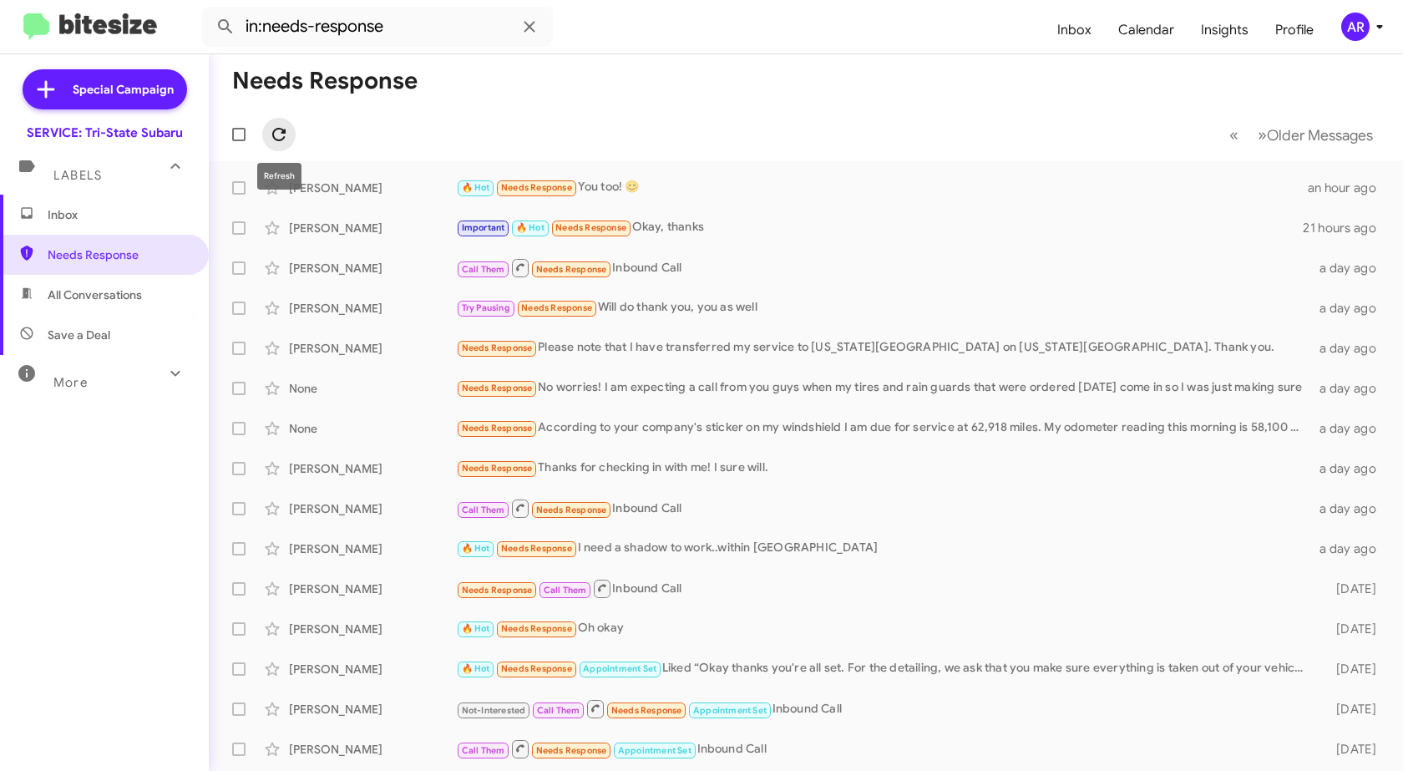
click at [285, 129] on icon at bounding box center [279, 134] width 20 height 20
